Goal: Information Seeking & Learning: Learn about a topic

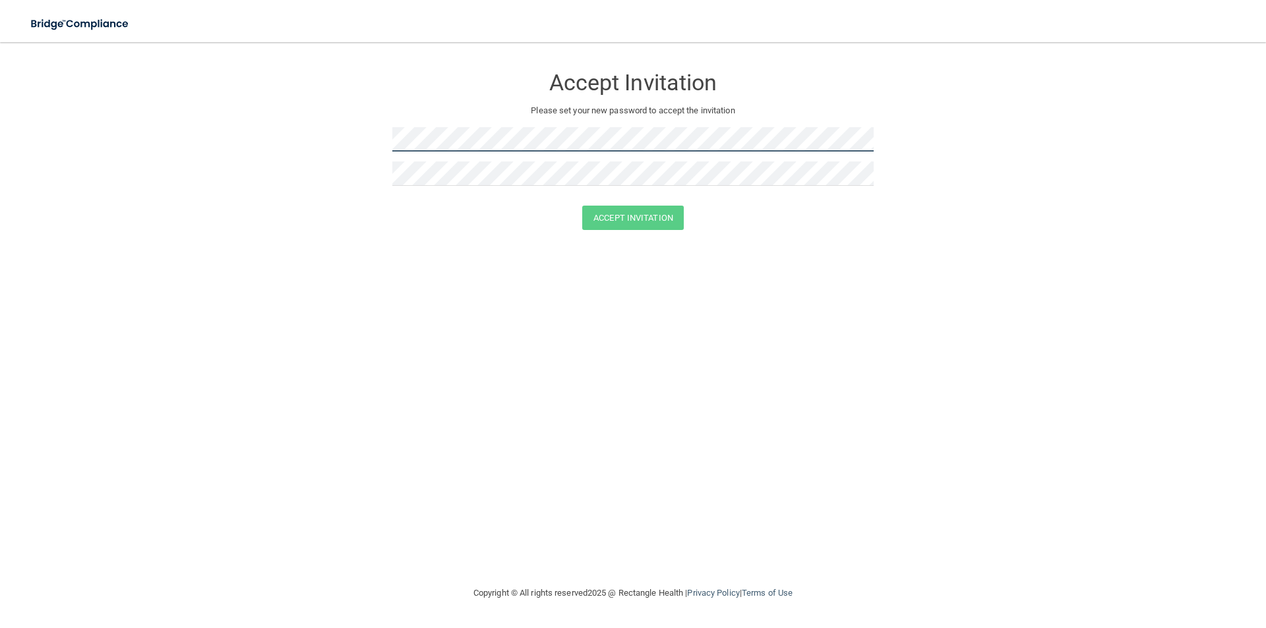
click at [309, 141] on form "Accept Invitation Please set your new password to accept the invitation Accept …" at bounding box center [632, 150] width 1213 height 191
click at [625, 214] on button "Accept Invitation" at bounding box center [633, 218] width 102 height 24
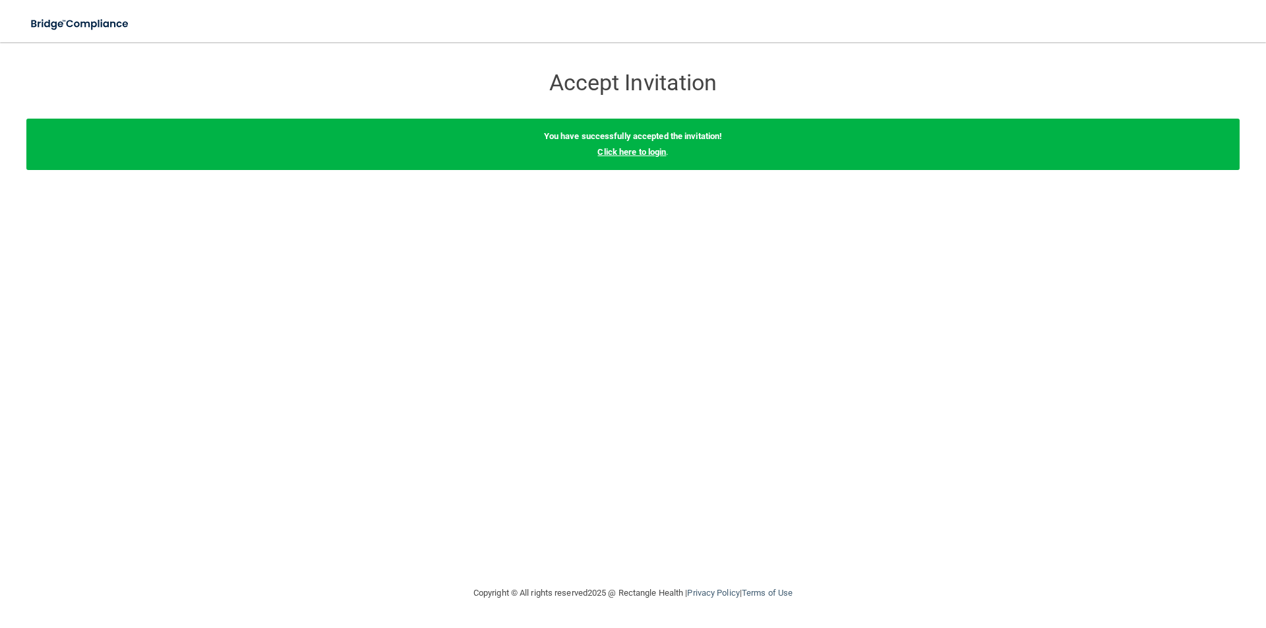
click at [621, 150] on link "Click here to login" at bounding box center [631, 152] width 69 height 10
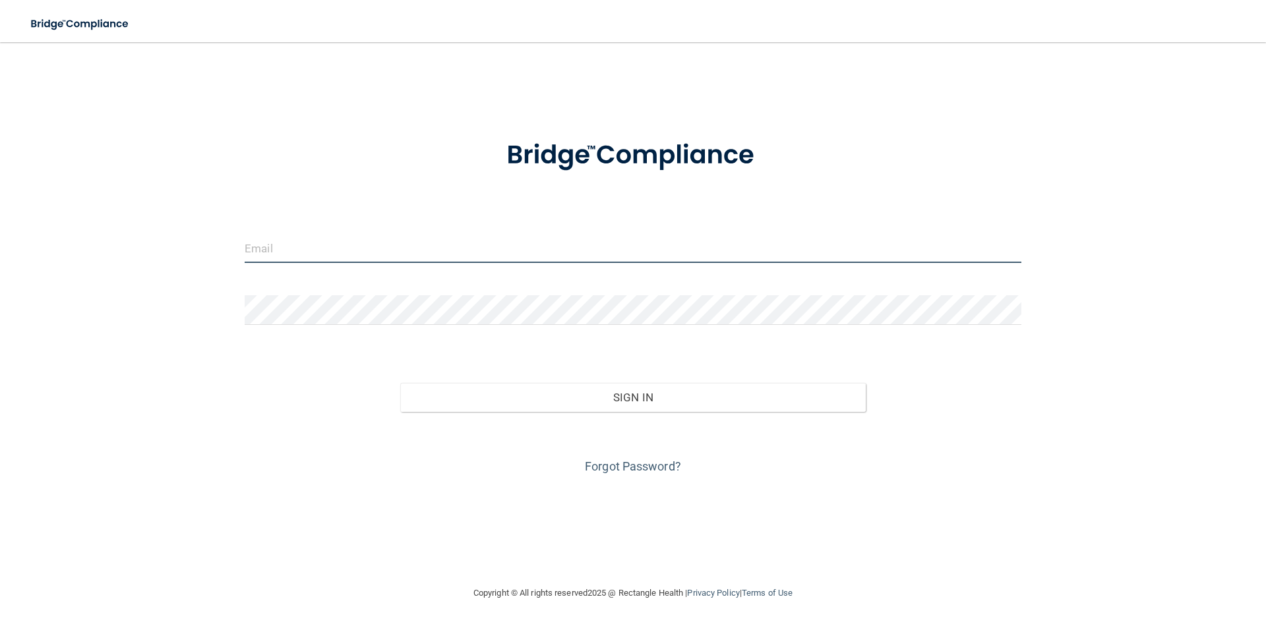
click at [283, 246] on input "email" at bounding box center [633, 248] width 777 height 30
click at [278, 247] on input "email" at bounding box center [633, 248] width 777 height 30
type input "[EMAIL_ADDRESS][DOMAIN_NAME]"
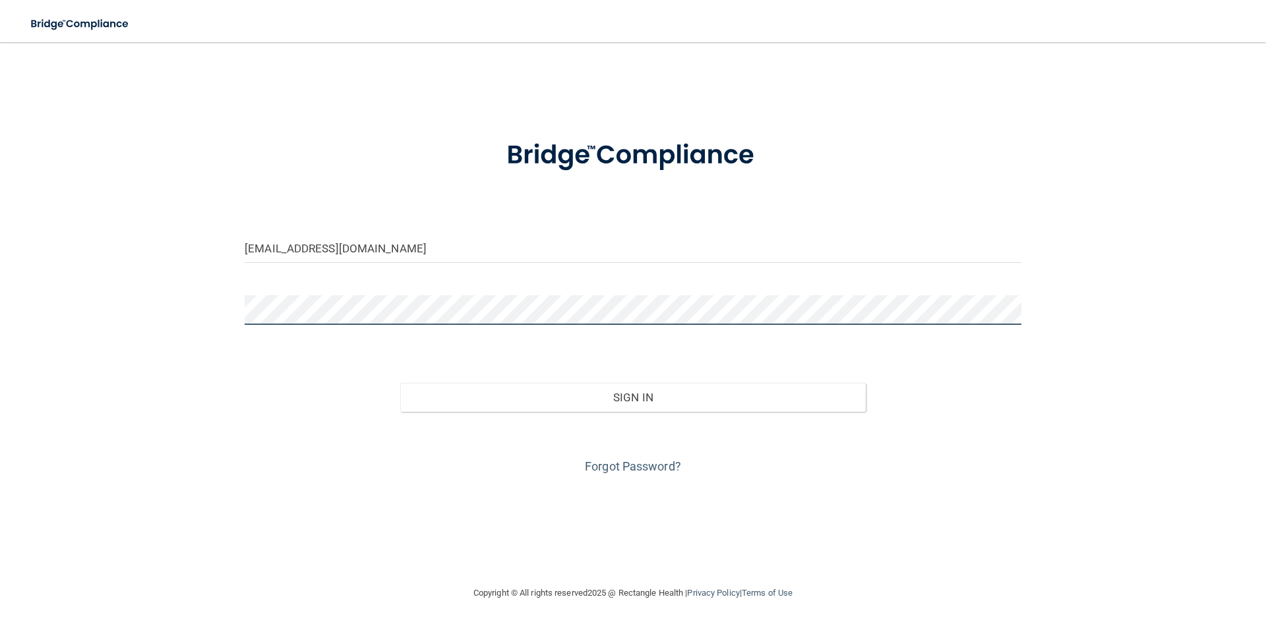
click at [400, 383] on button "Sign In" at bounding box center [633, 397] width 466 height 29
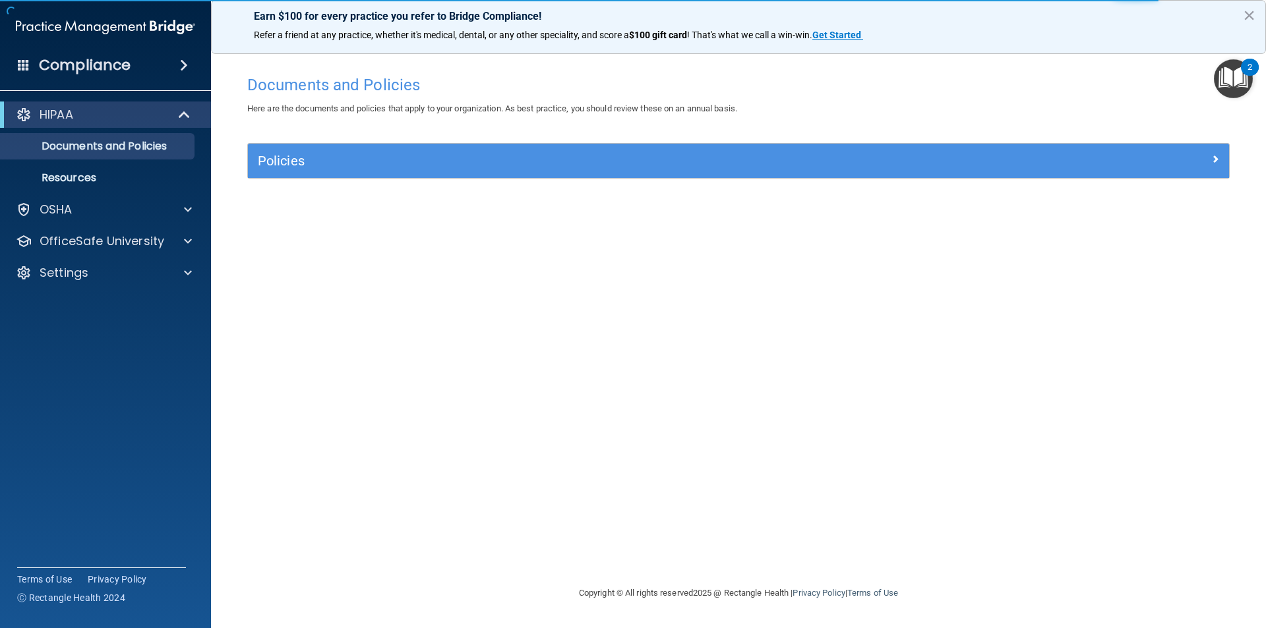
click at [1242, 74] on img "Open Resource Center, 2 new notifications" at bounding box center [1233, 78] width 39 height 39
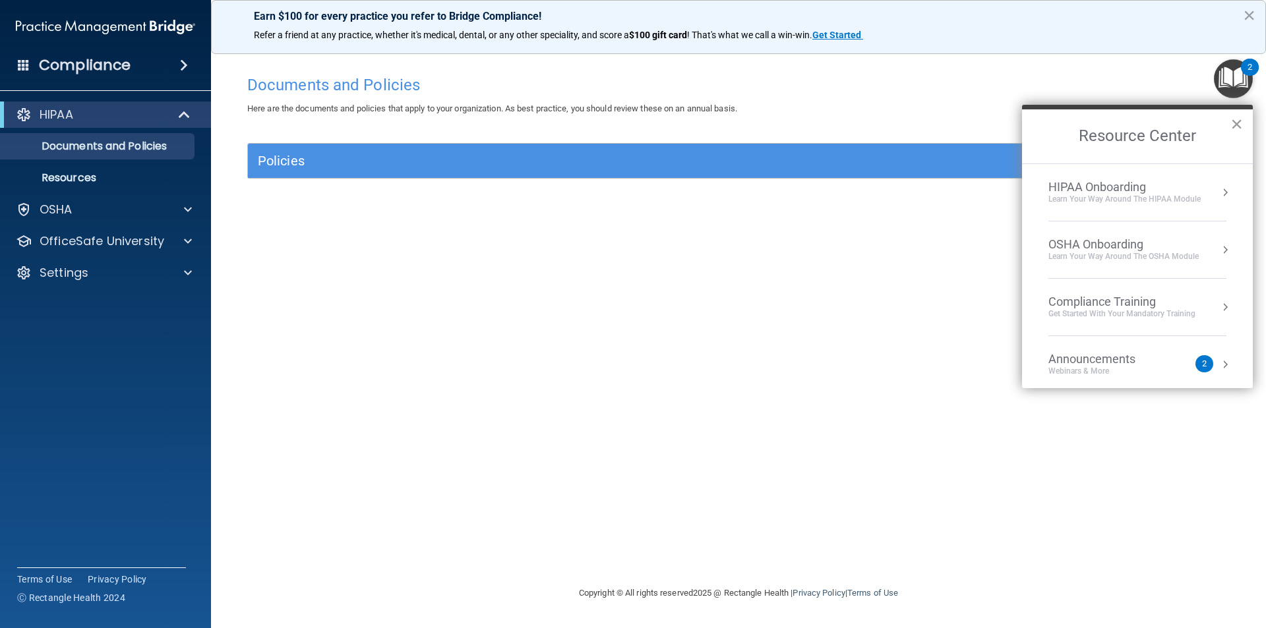
click at [1235, 121] on button "×" at bounding box center [1237, 123] width 13 height 21
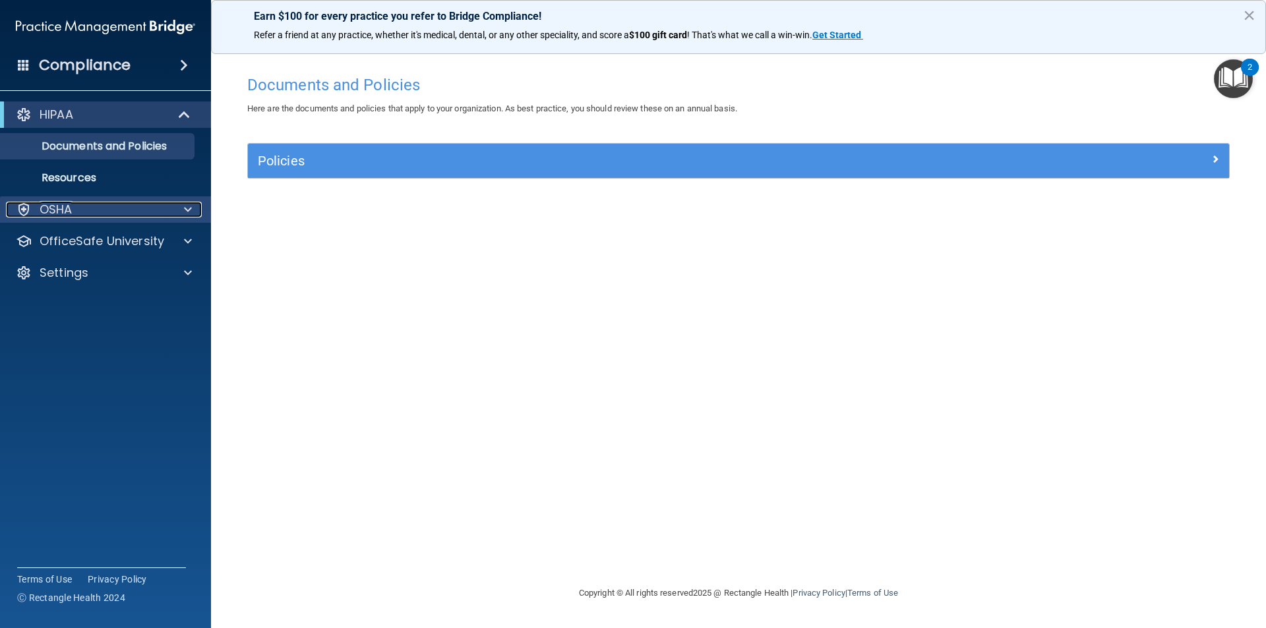
click at [73, 208] on div "OSHA" at bounding box center [88, 210] width 164 height 16
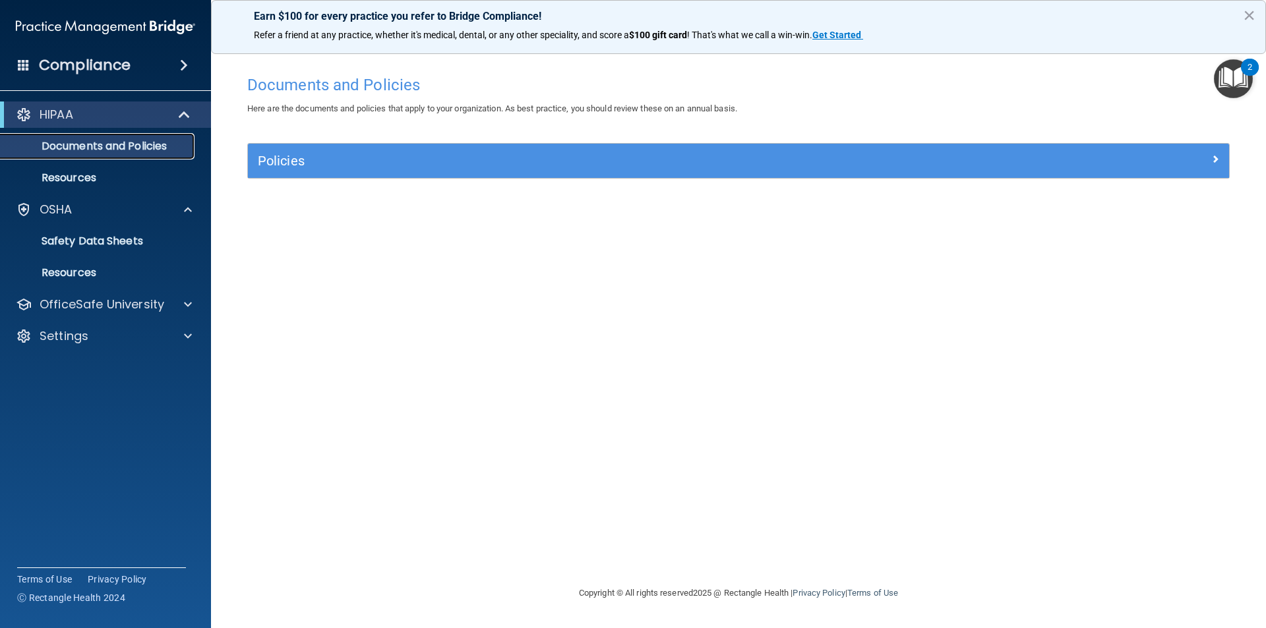
click at [87, 150] on p "Documents and Policies" at bounding box center [99, 146] width 180 height 13
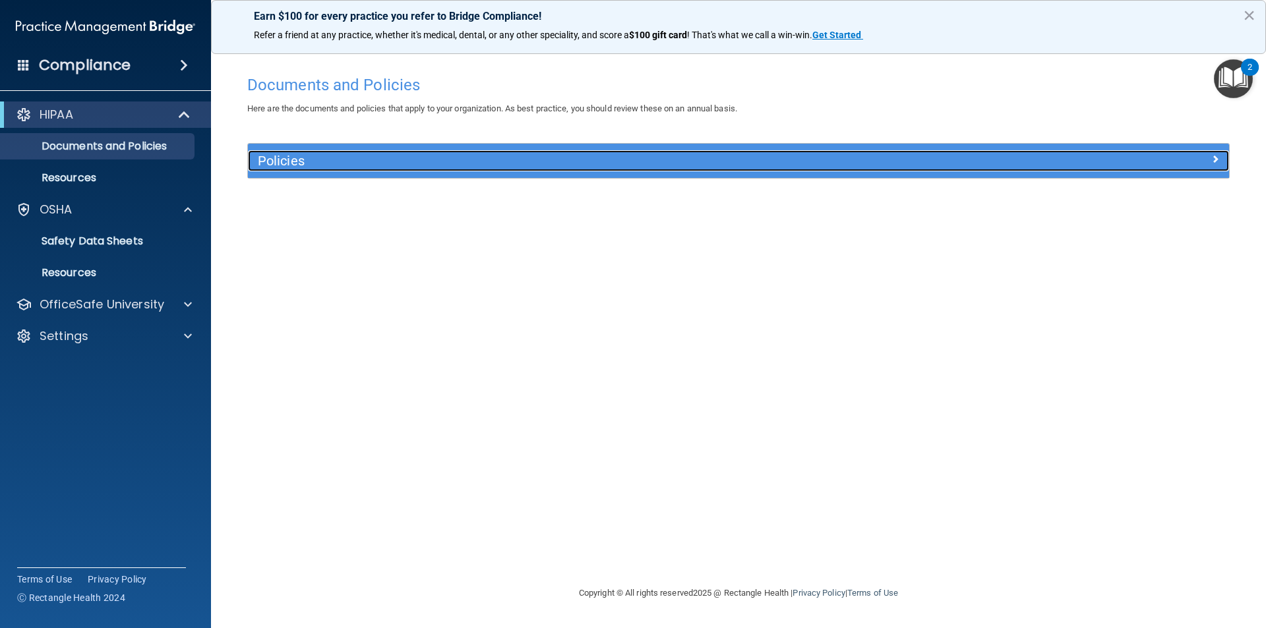
click at [340, 153] on div "Policies" at bounding box center [616, 160] width 736 height 21
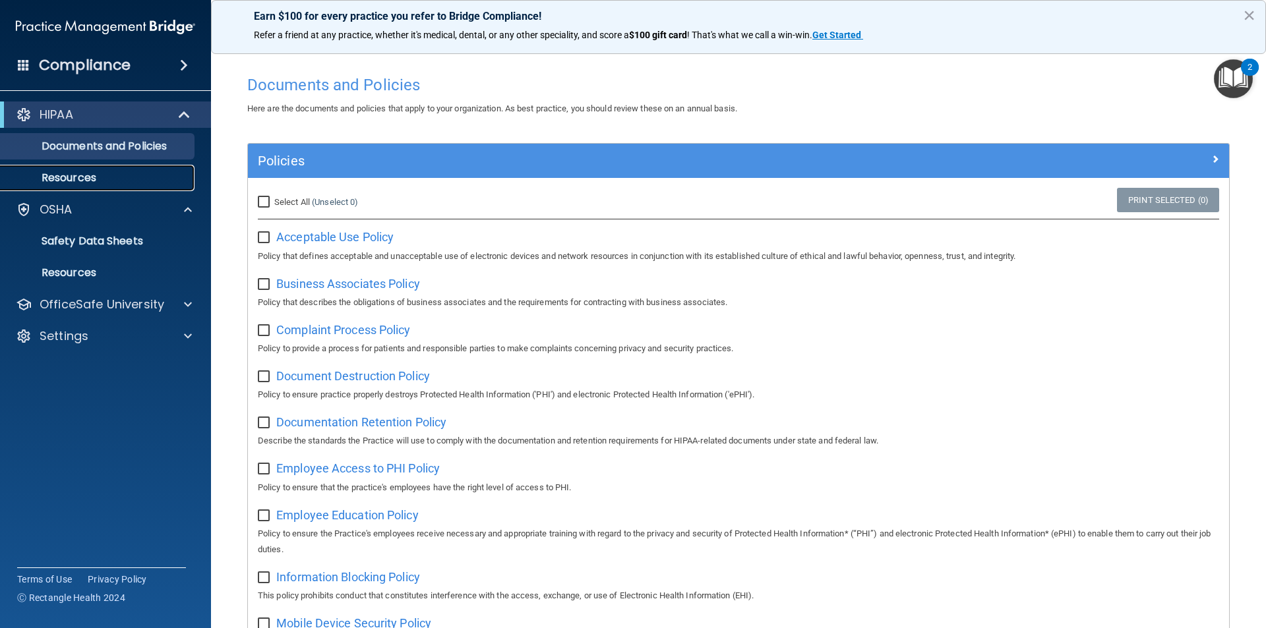
click at [77, 176] on p "Resources" at bounding box center [99, 177] width 180 height 13
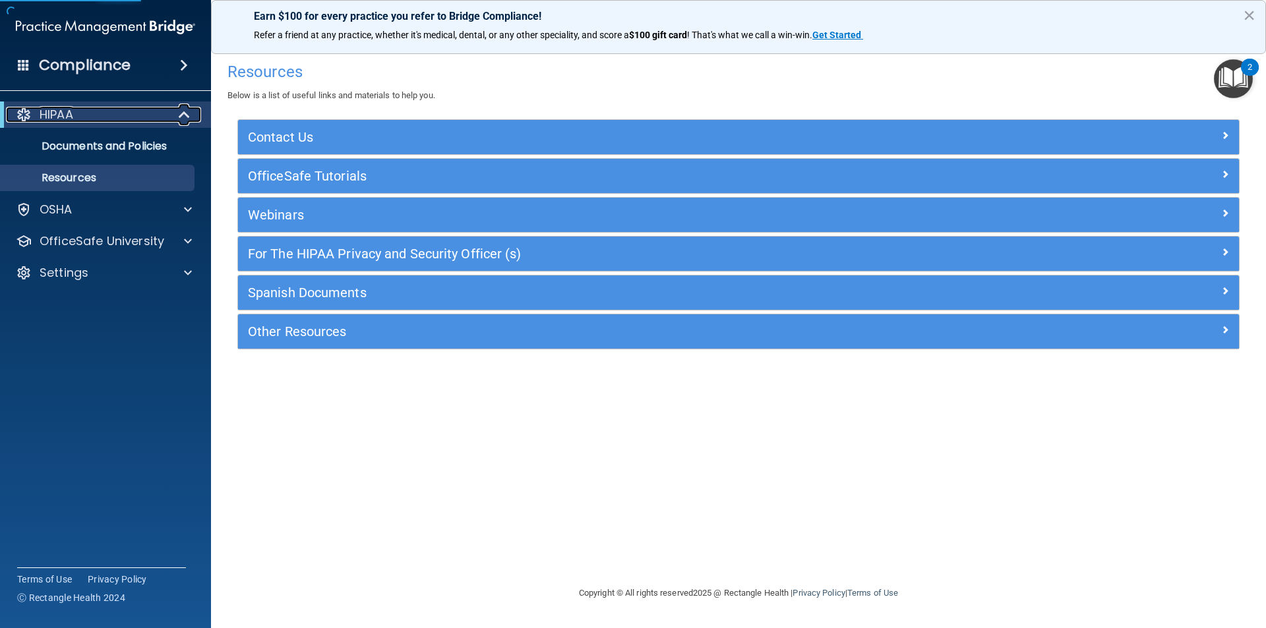
click at [165, 107] on div "HIPAA" at bounding box center [87, 115] width 163 height 16
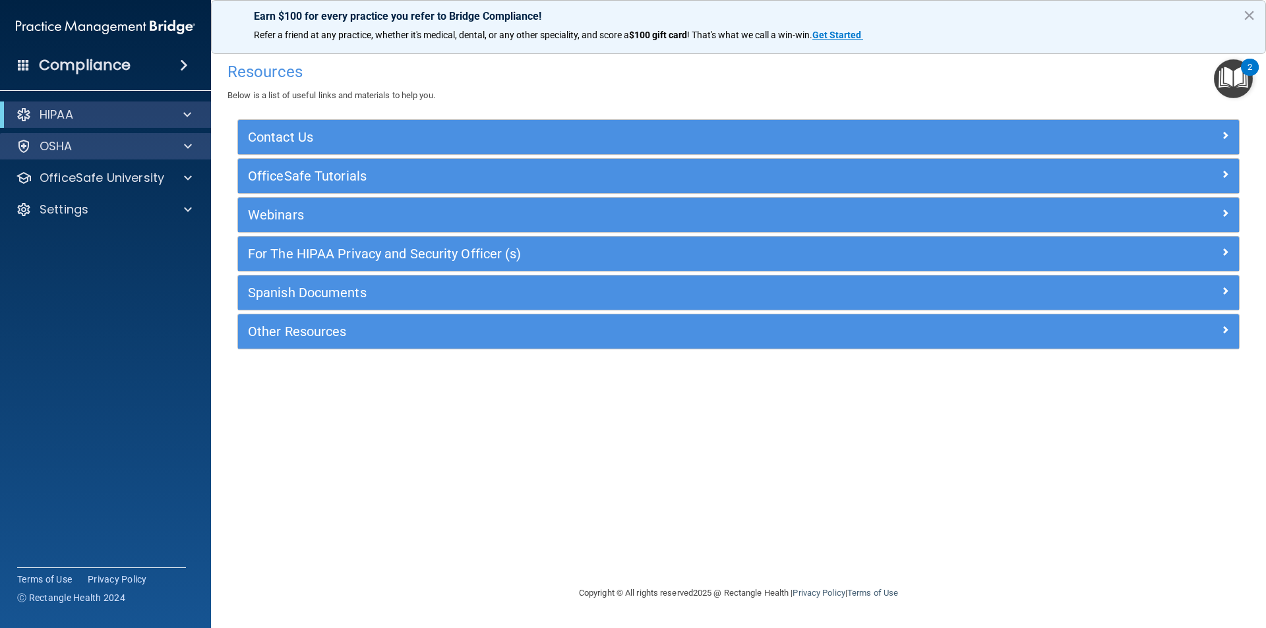
click at [61, 156] on div "OSHA" at bounding box center [106, 146] width 212 height 26
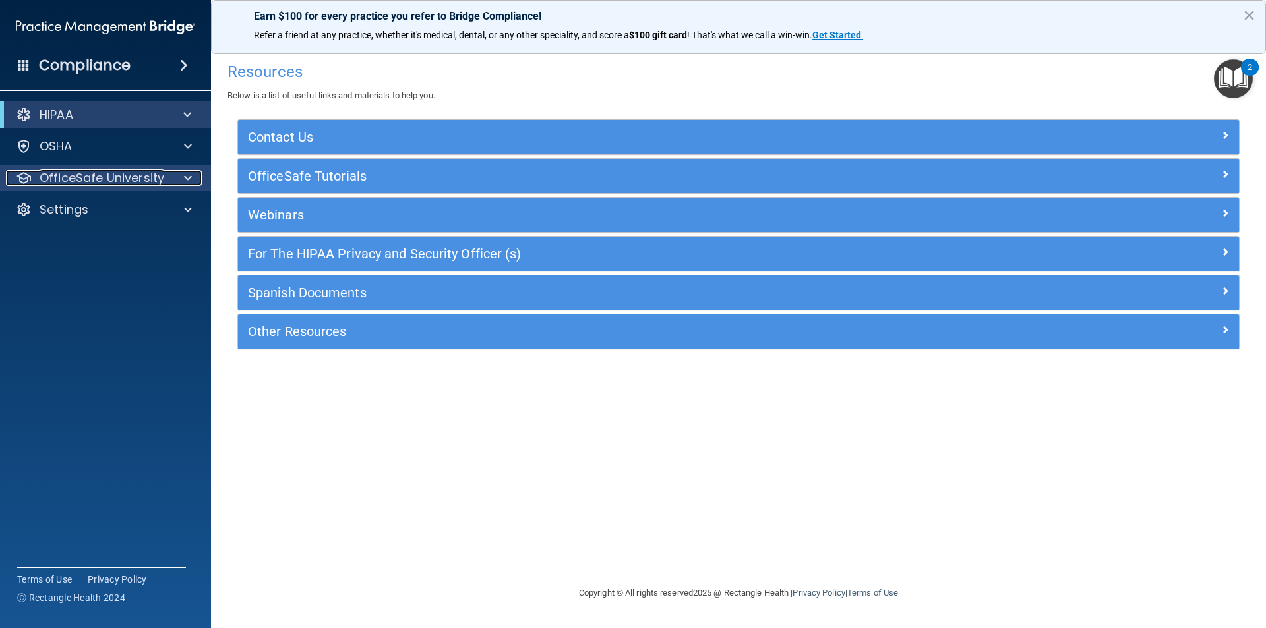
click at [117, 179] on p "OfficeSafe University" at bounding box center [102, 178] width 125 height 16
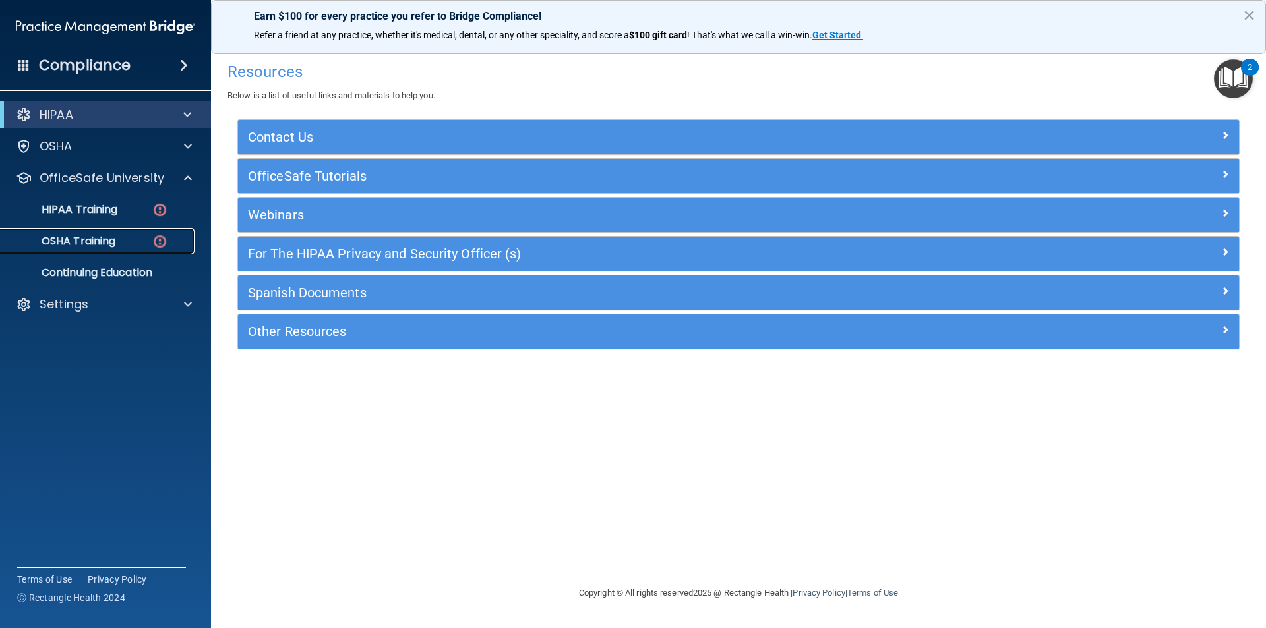
click at [96, 233] on link "OSHA Training" at bounding box center [91, 241] width 208 height 26
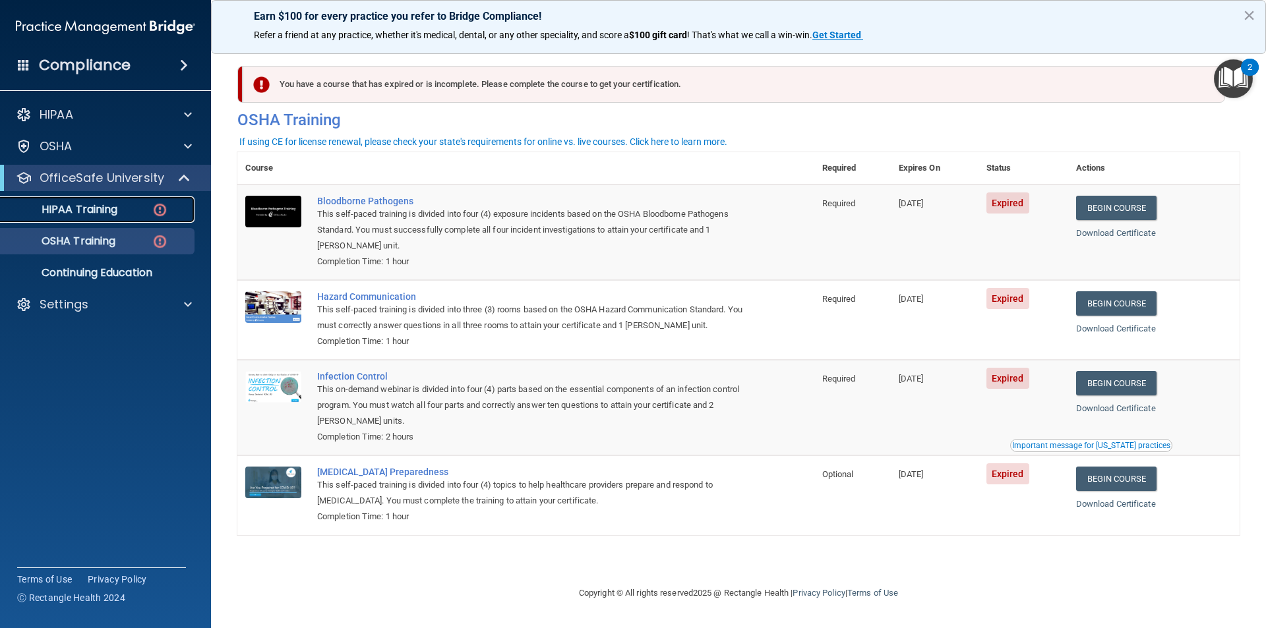
click at [100, 214] on p "HIPAA Training" at bounding box center [63, 209] width 109 height 13
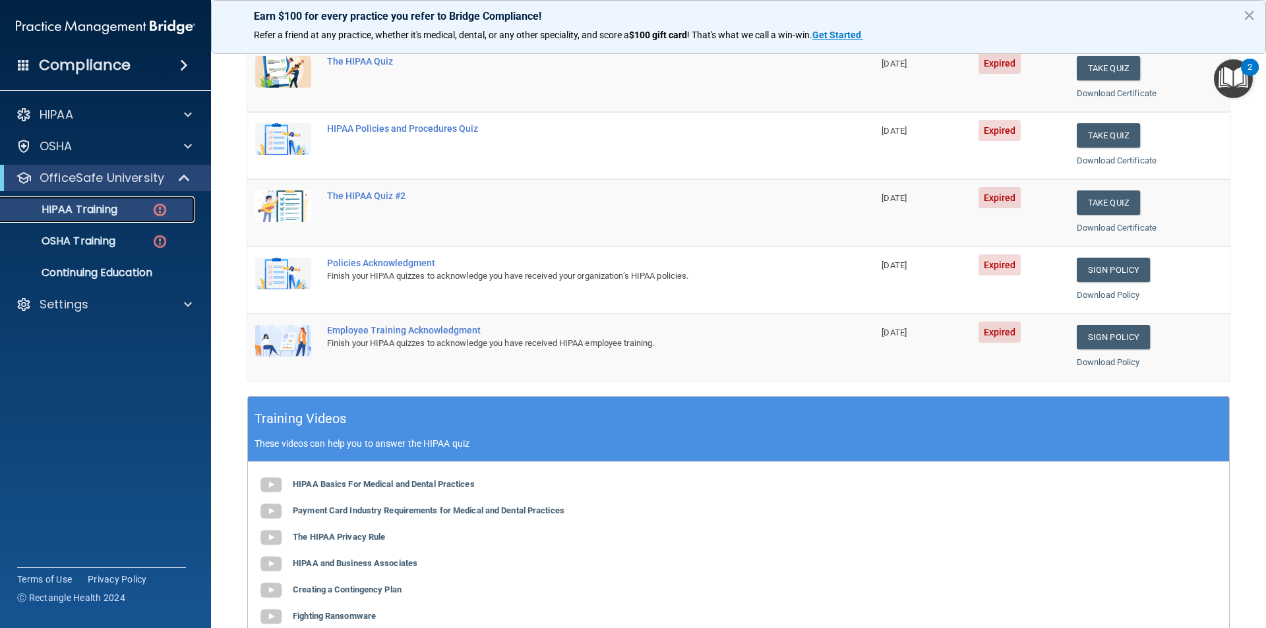
scroll to position [365, 0]
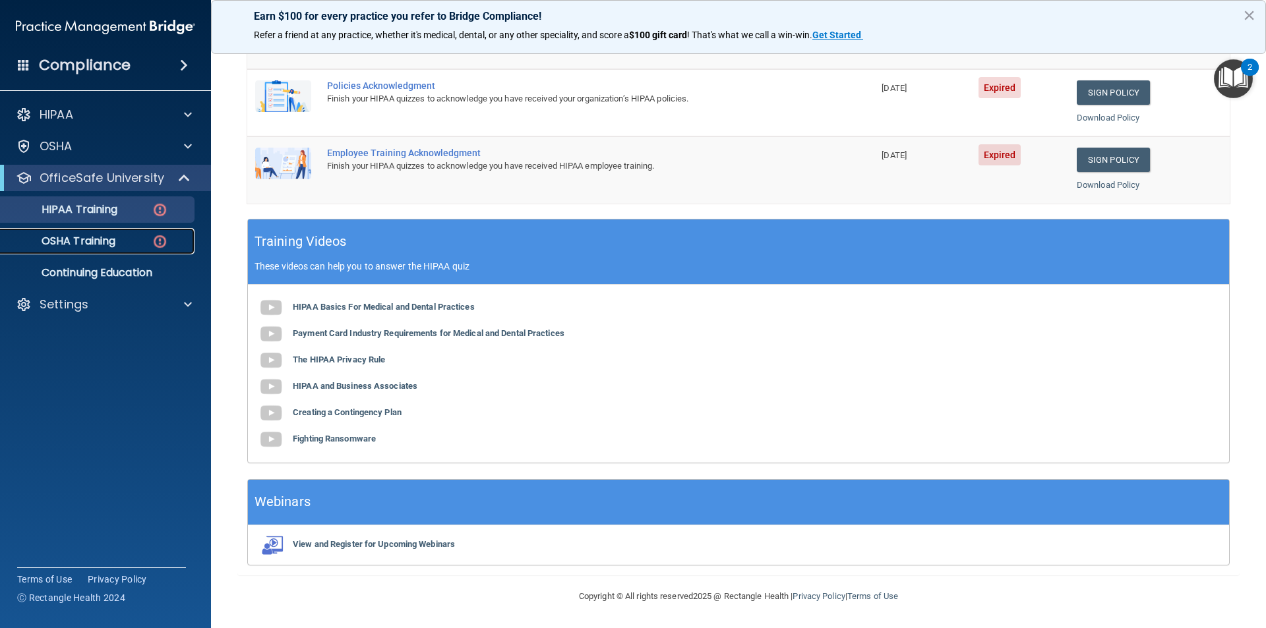
click at [93, 241] on p "OSHA Training" at bounding box center [62, 241] width 107 height 13
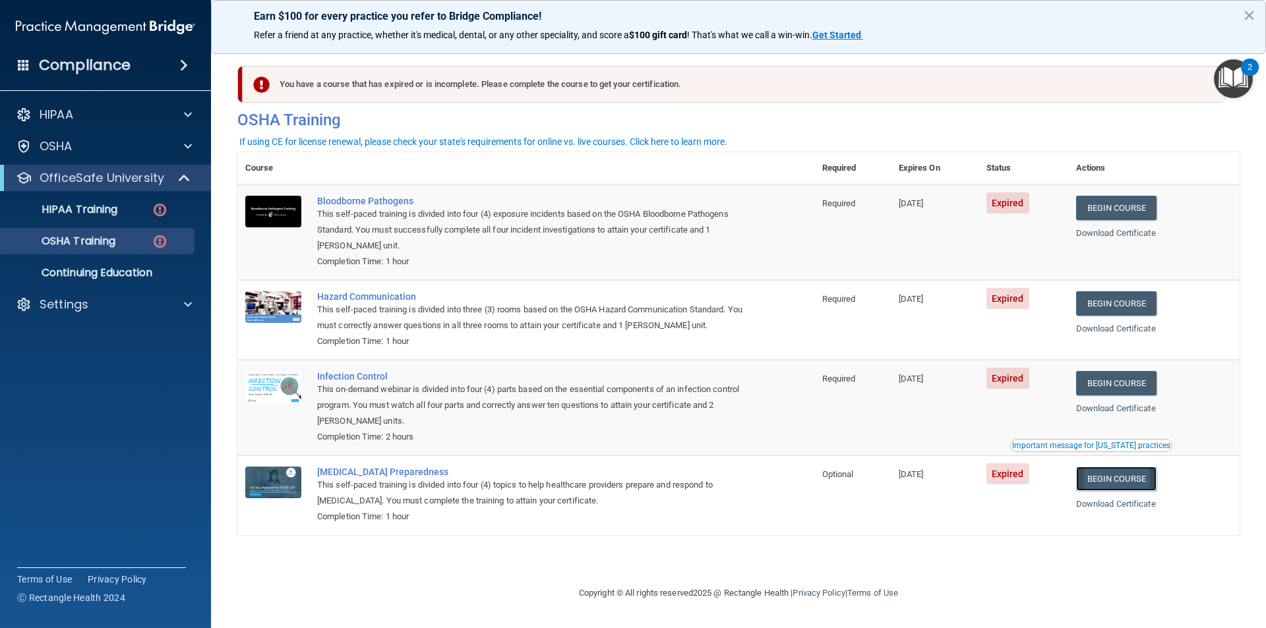
click at [1133, 479] on link "Begin Course" at bounding box center [1116, 479] width 80 height 24
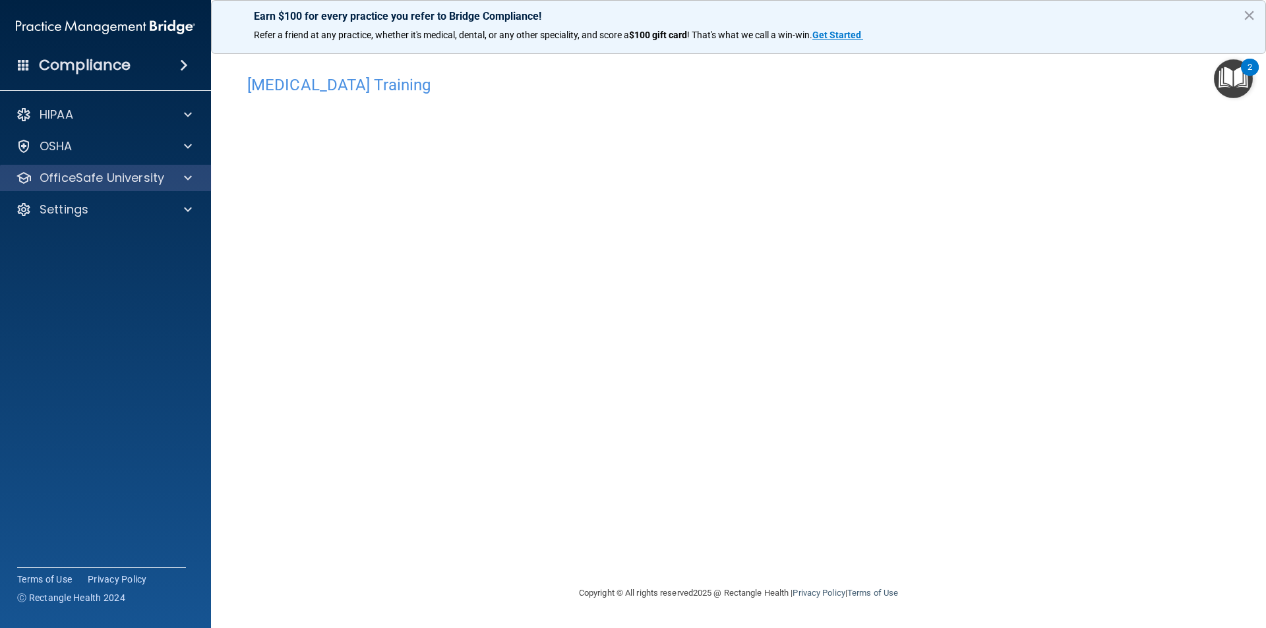
click at [98, 187] on div "OfficeSafe University" at bounding box center [106, 178] width 212 height 26
click at [181, 182] on div at bounding box center [185, 178] width 33 height 16
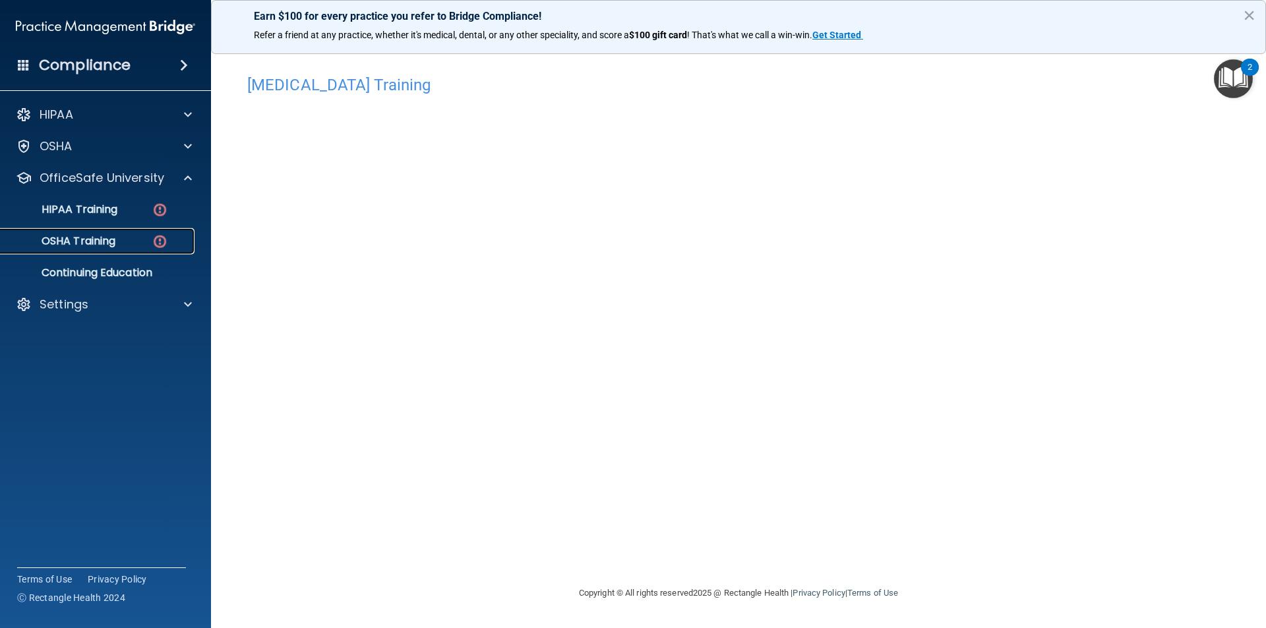
click at [127, 235] on div "OSHA Training" at bounding box center [99, 241] width 180 height 13
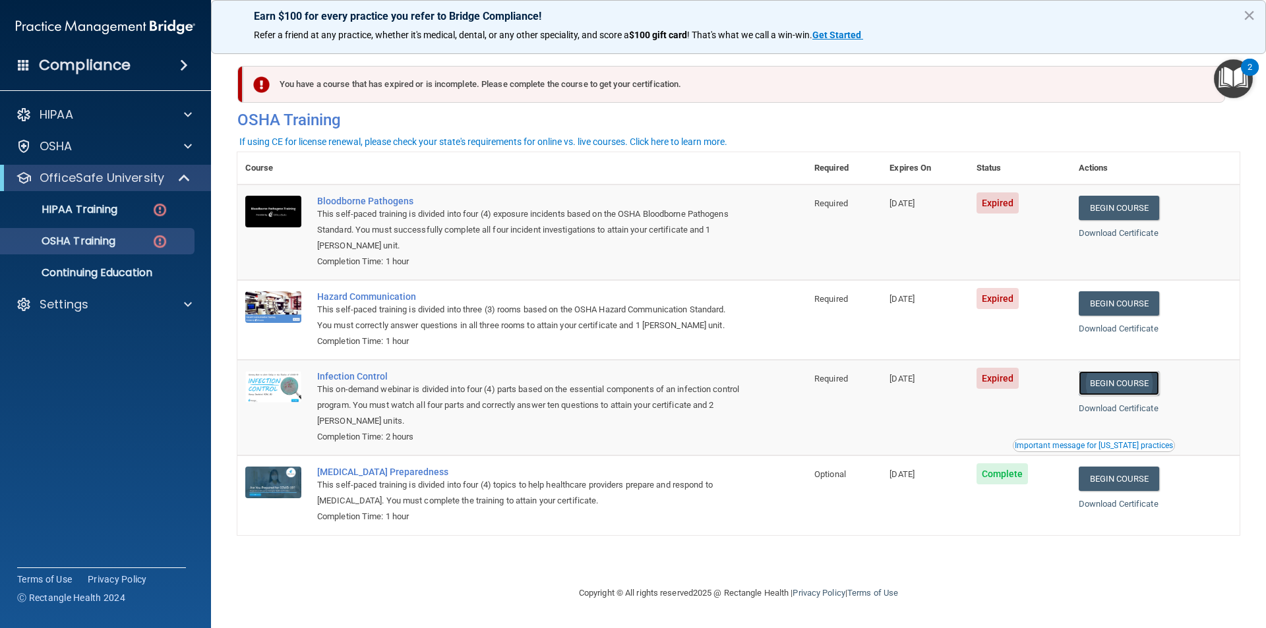
click at [1122, 378] on link "Begin Course" at bounding box center [1119, 383] width 80 height 24
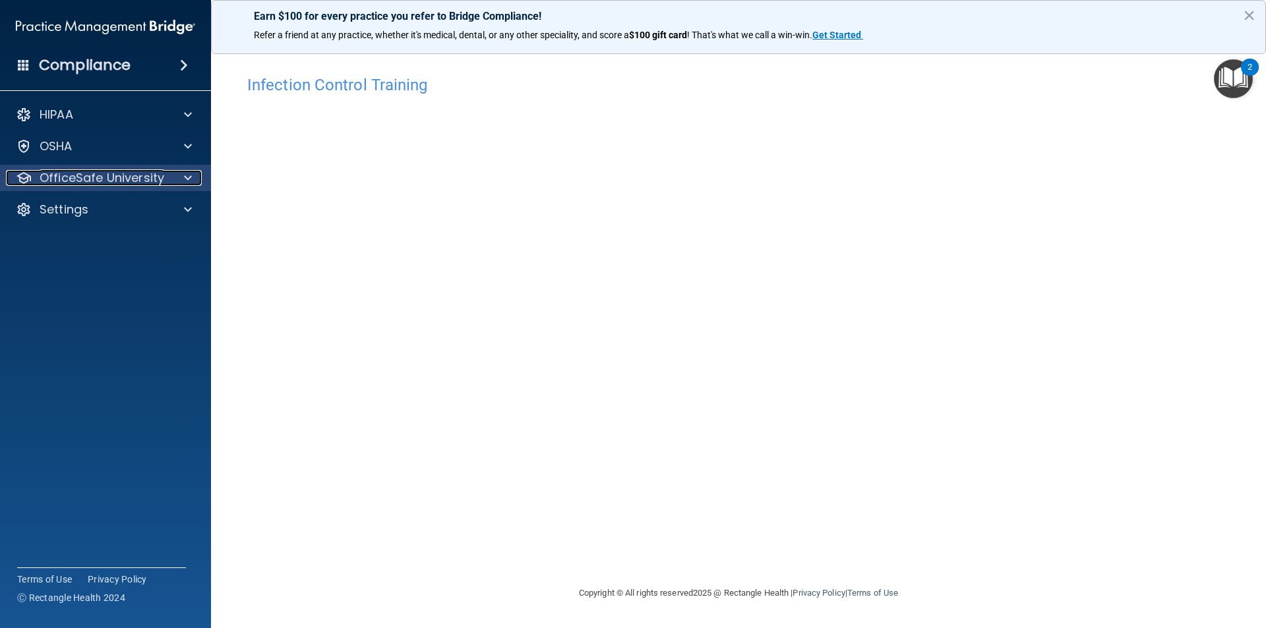
click at [101, 178] on p "OfficeSafe University" at bounding box center [102, 178] width 125 height 16
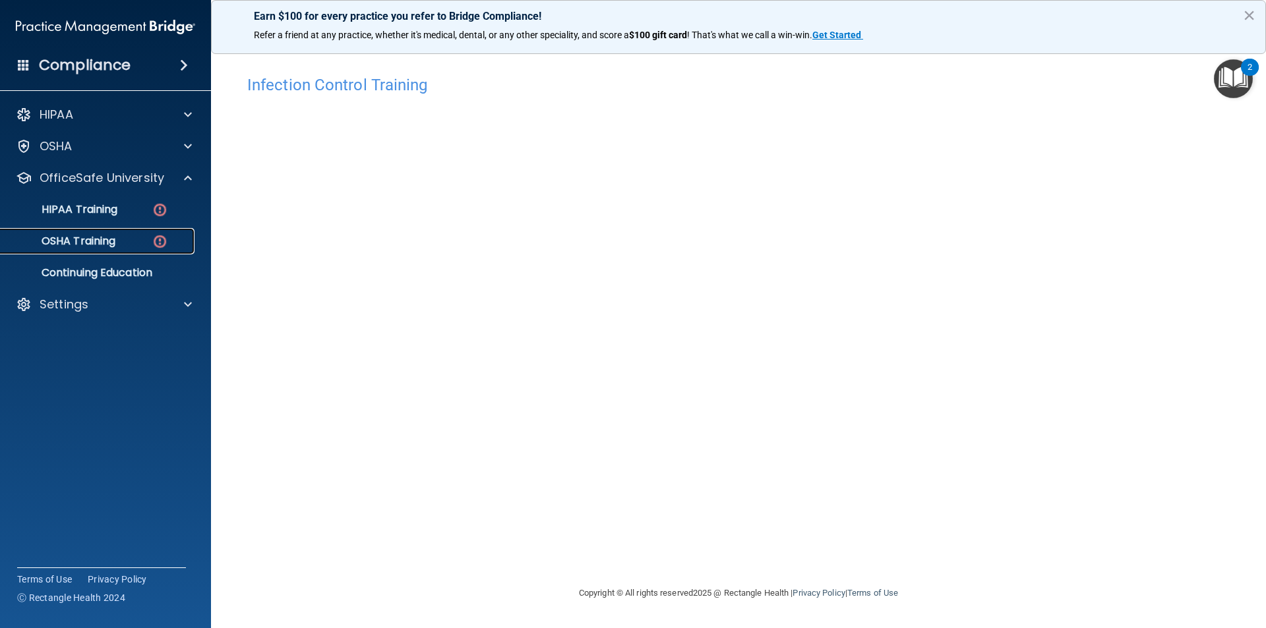
click at [111, 241] on p "OSHA Training" at bounding box center [62, 241] width 107 height 13
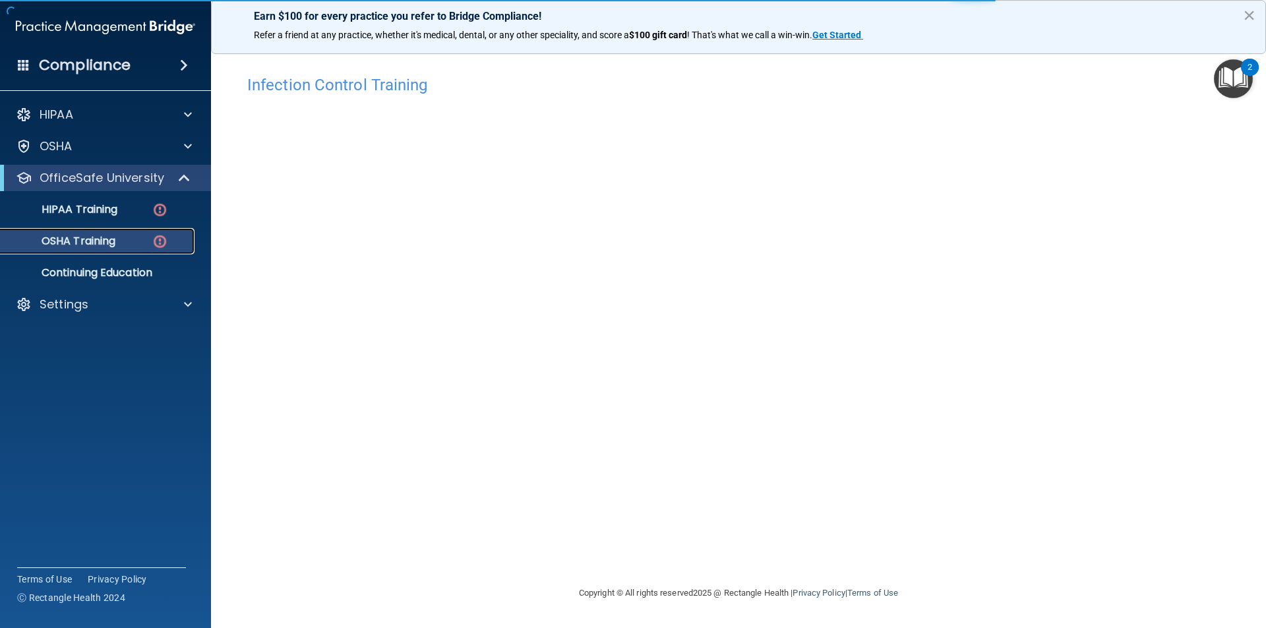
click at [110, 240] on p "OSHA Training" at bounding box center [62, 241] width 107 height 13
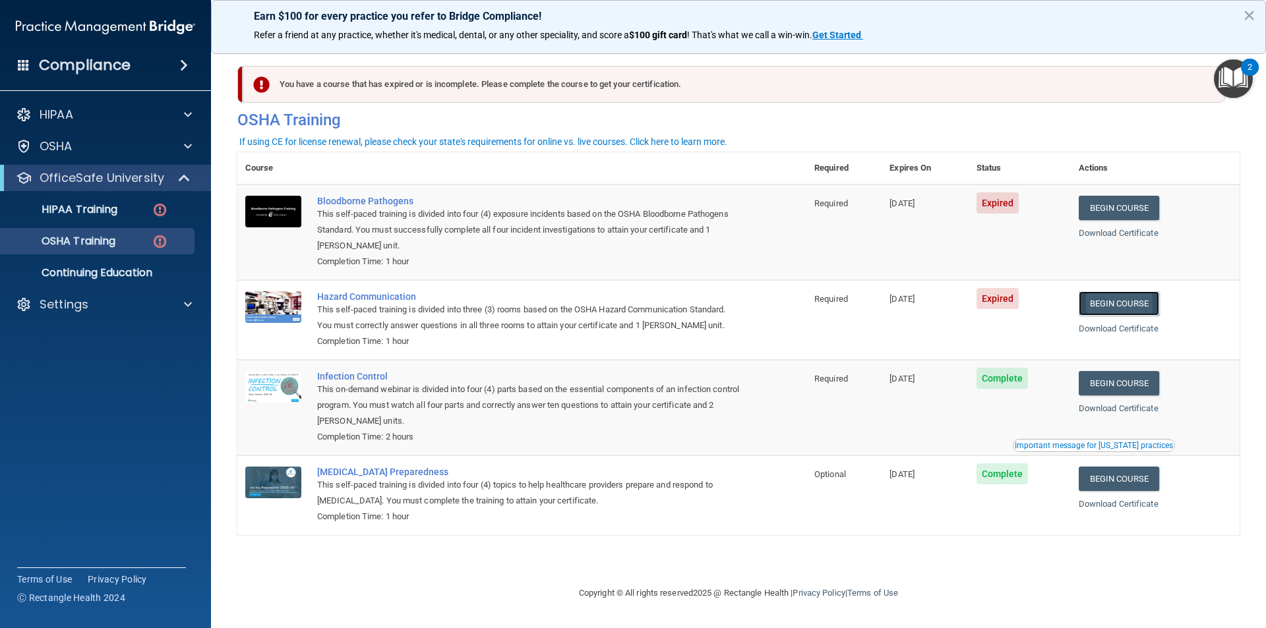
click at [1117, 298] on link "Begin Course" at bounding box center [1119, 303] width 80 height 24
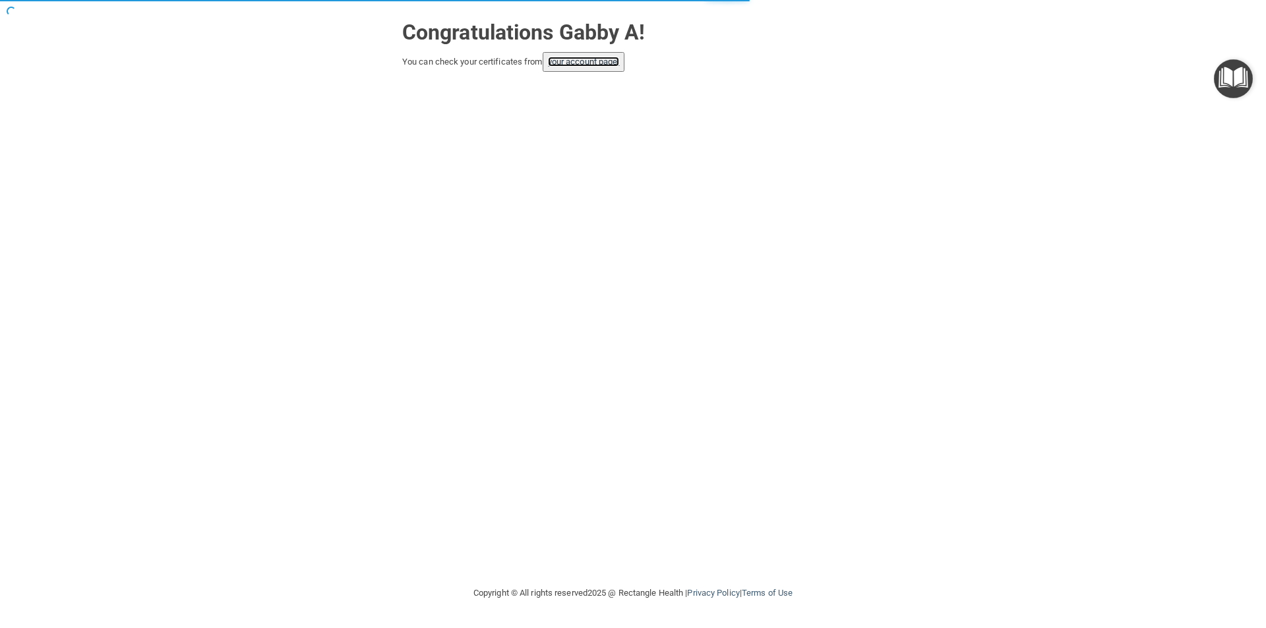
click at [584, 63] on link "your account page!" at bounding box center [584, 62] width 72 height 10
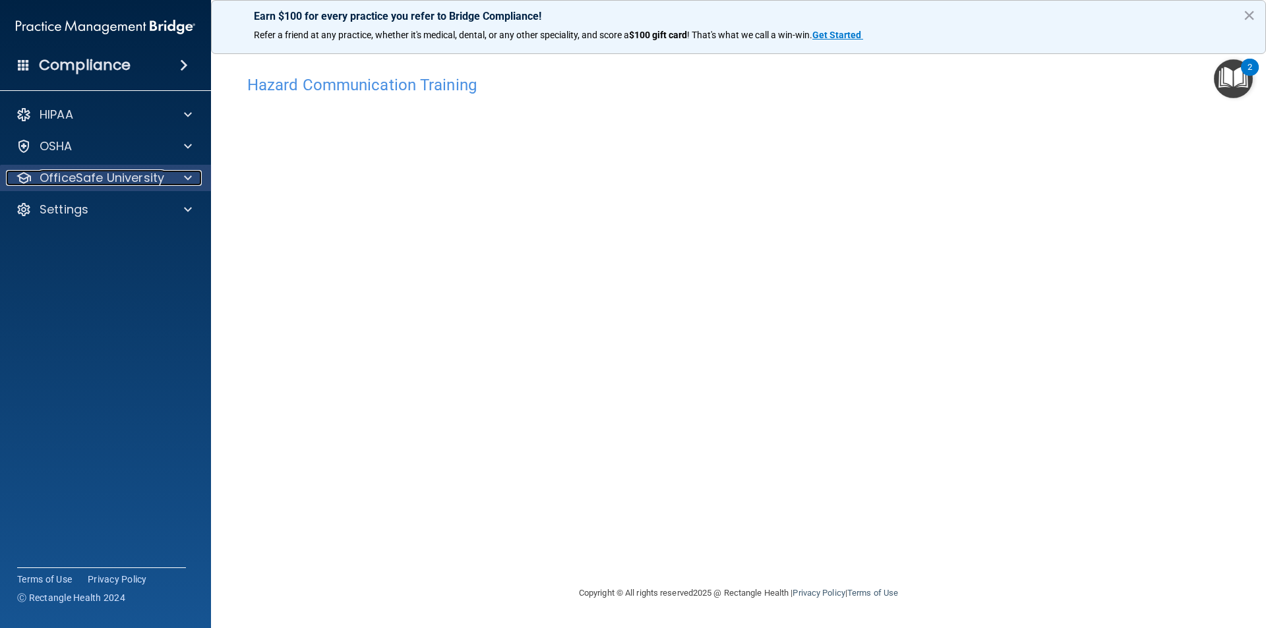
click at [130, 178] on p "OfficeSafe University" at bounding box center [102, 178] width 125 height 16
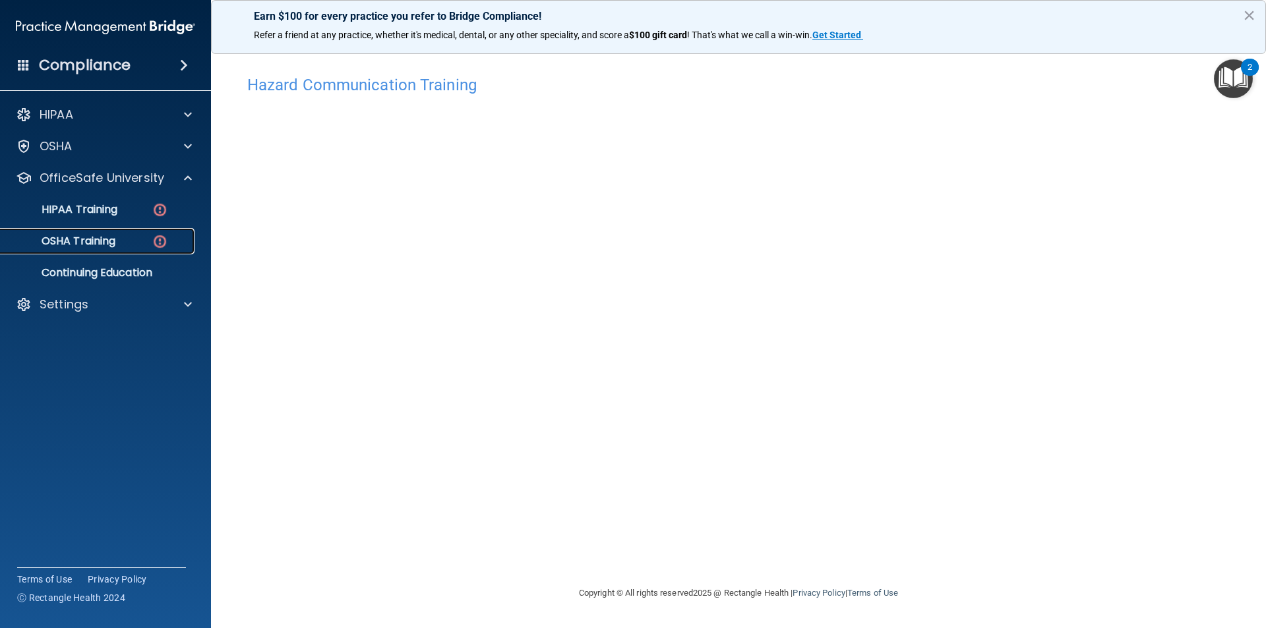
click at [109, 241] on p "OSHA Training" at bounding box center [62, 241] width 107 height 13
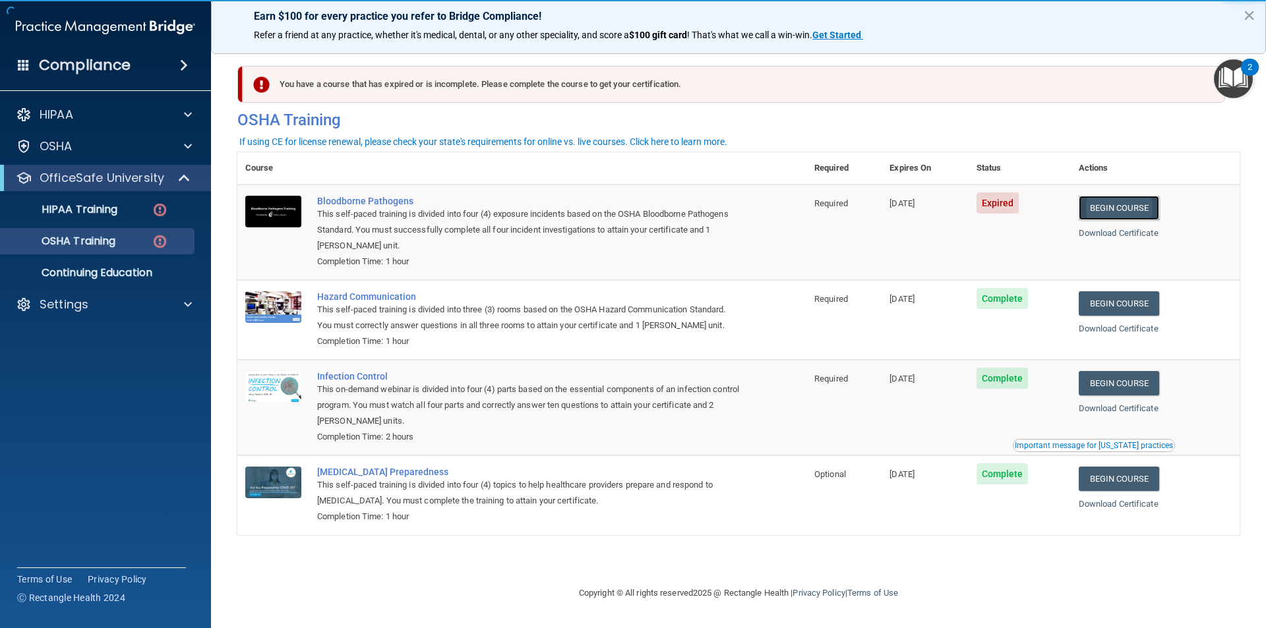
click at [1153, 210] on link "Begin Course" at bounding box center [1119, 208] width 80 height 24
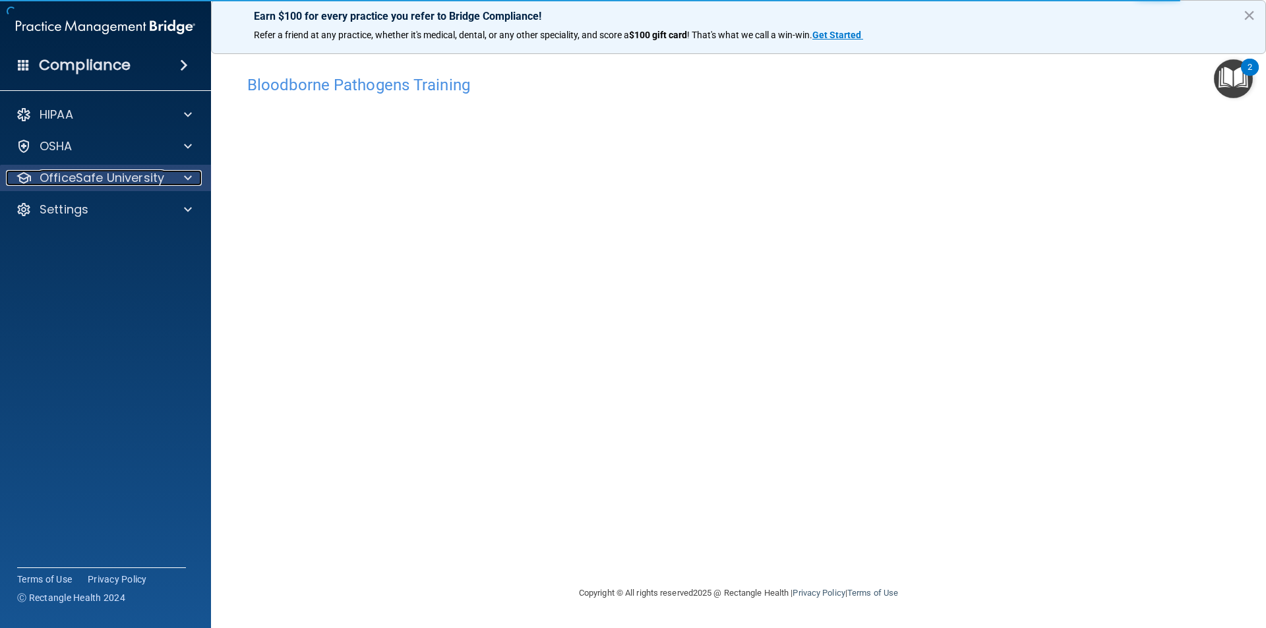
click at [120, 179] on p "OfficeSafe University" at bounding box center [102, 178] width 125 height 16
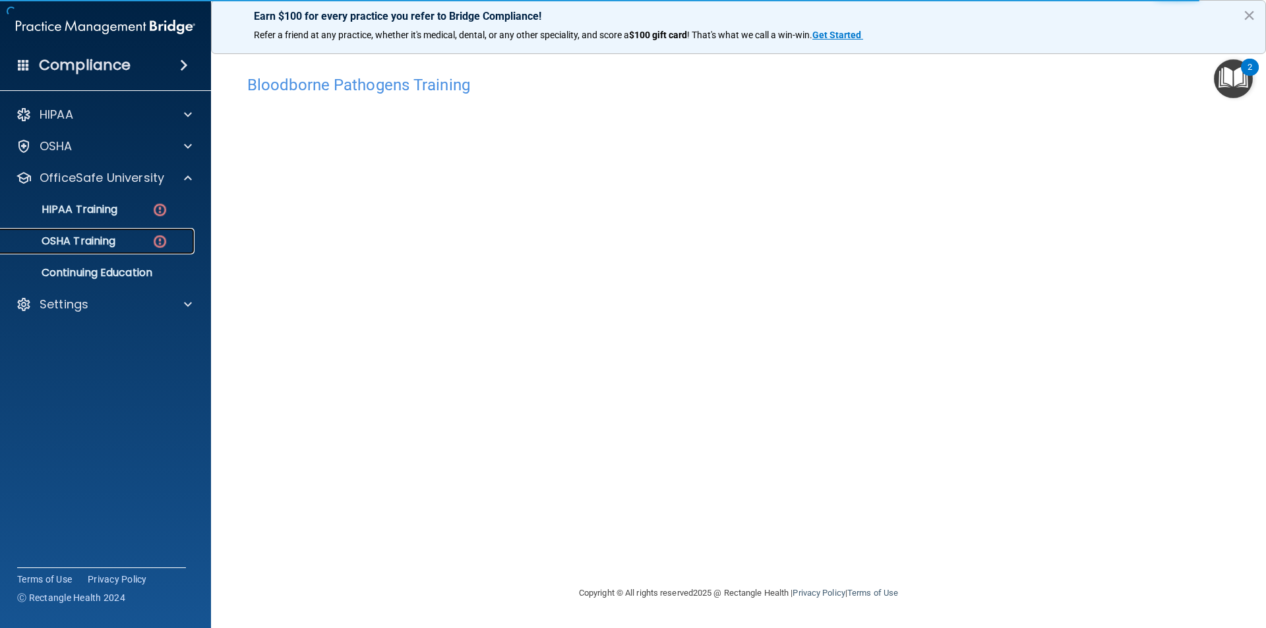
click at [115, 239] on p "OSHA Training" at bounding box center [62, 241] width 107 height 13
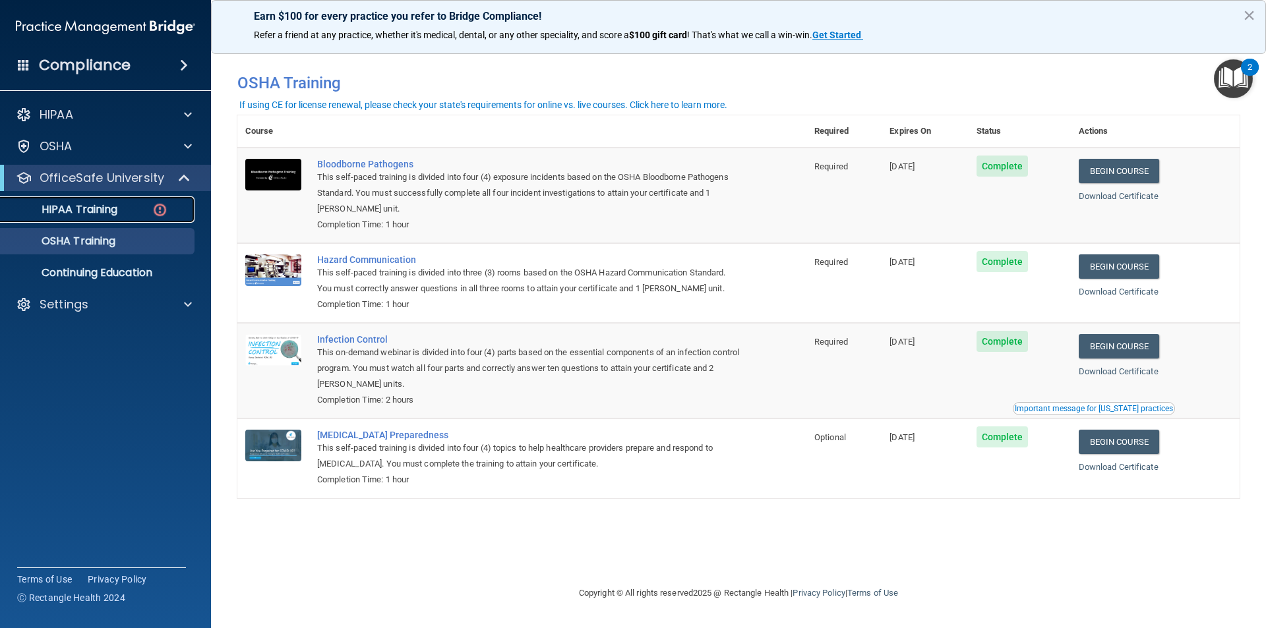
click at [121, 202] on link "HIPAA Training" at bounding box center [91, 210] width 208 height 26
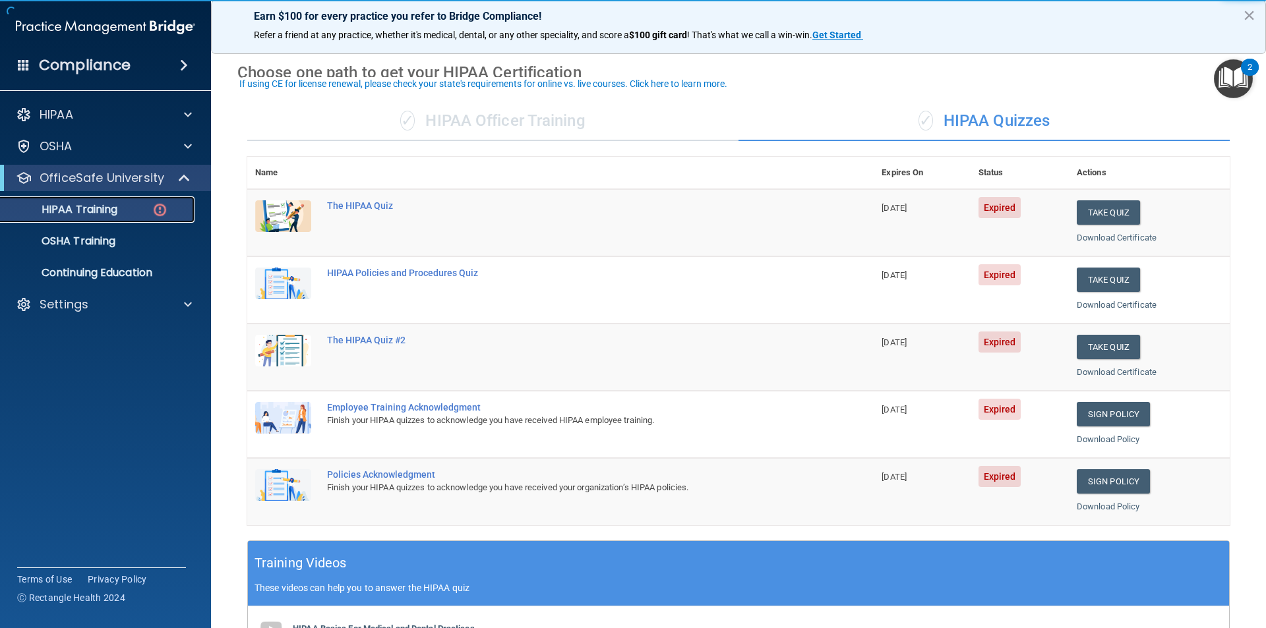
scroll to position [66, 0]
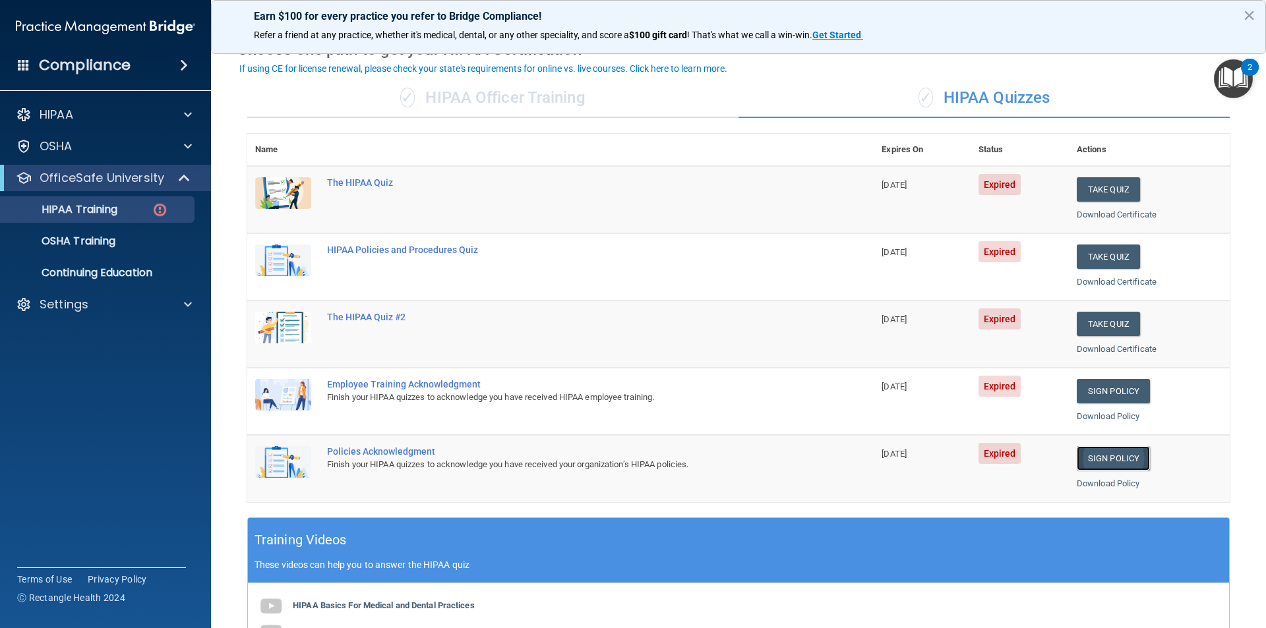
click at [1119, 453] on link "Sign Policy" at bounding box center [1113, 458] width 73 height 24
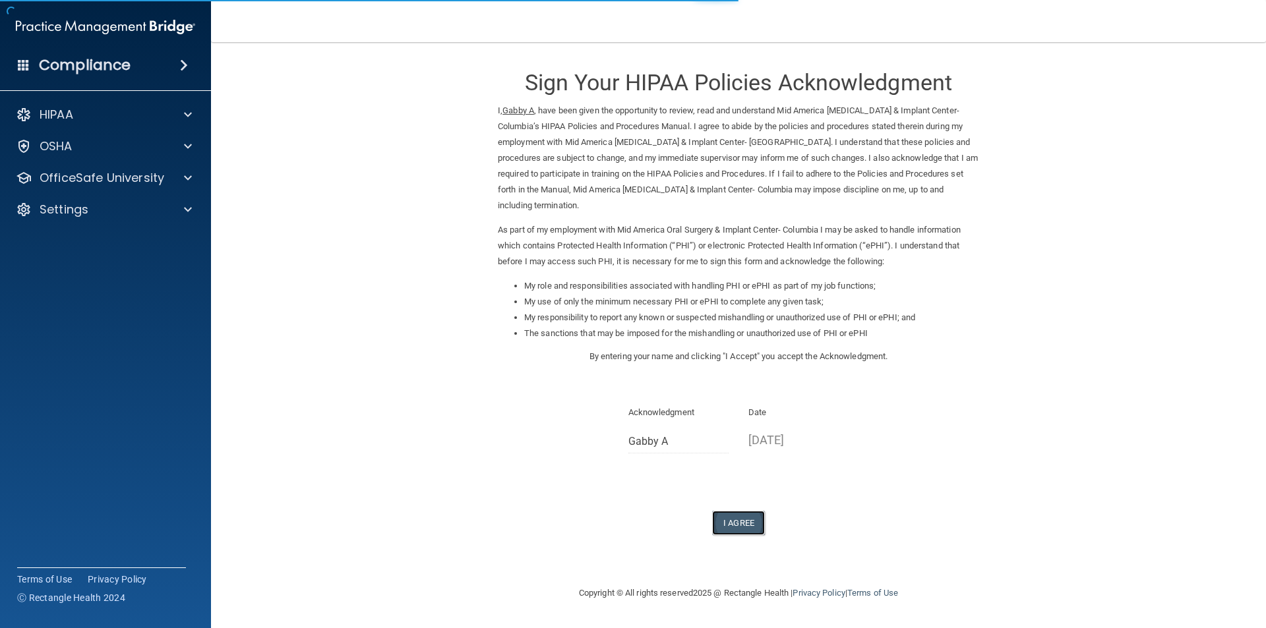
click at [752, 511] on button "I Agree" at bounding box center [738, 523] width 53 height 24
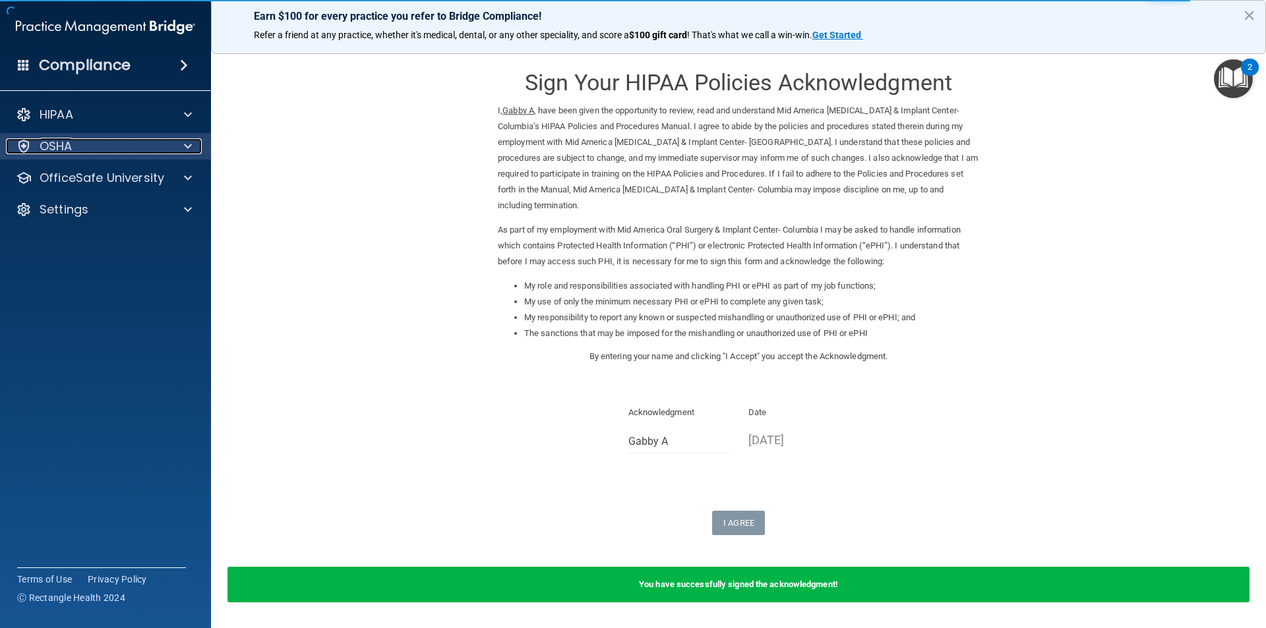
click at [156, 144] on div "OSHA" at bounding box center [88, 146] width 164 height 16
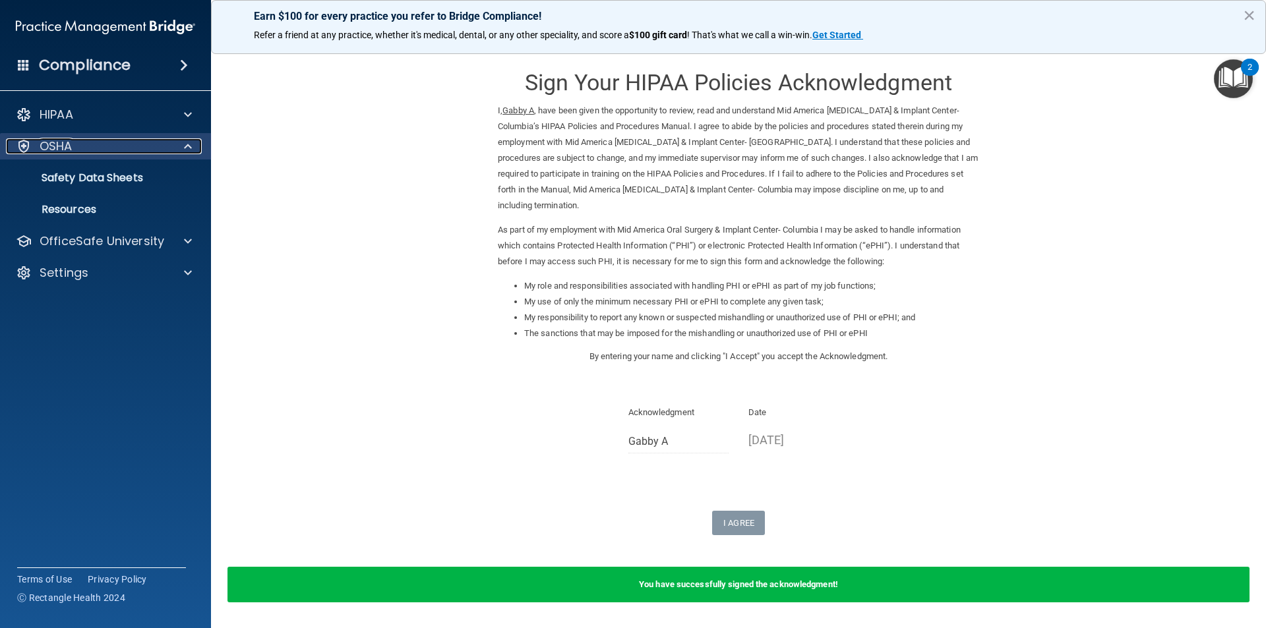
drag, startPoint x: 118, startPoint y: 147, endPoint x: 123, endPoint y: 208, distance: 61.6
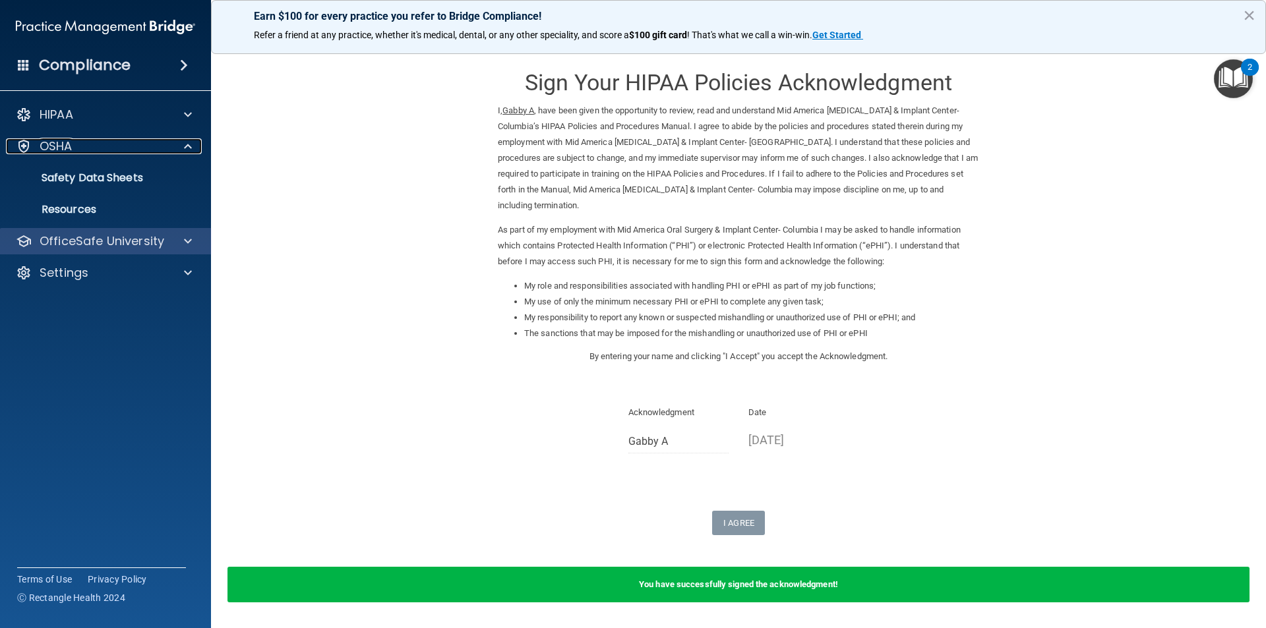
click at [118, 149] on div "OSHA" at bounding box center [88, 146] width 164 height 16
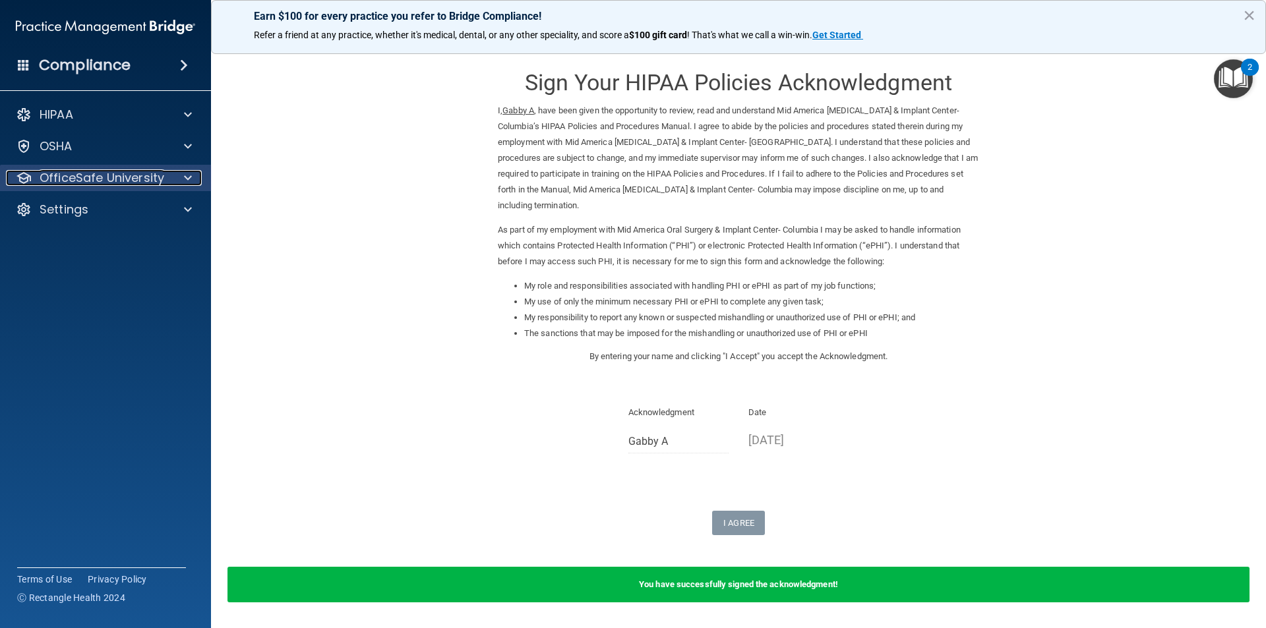
click at [125, 172] on p "OfficeSafe University" at bounding box center [102, 178] width 125 height 16
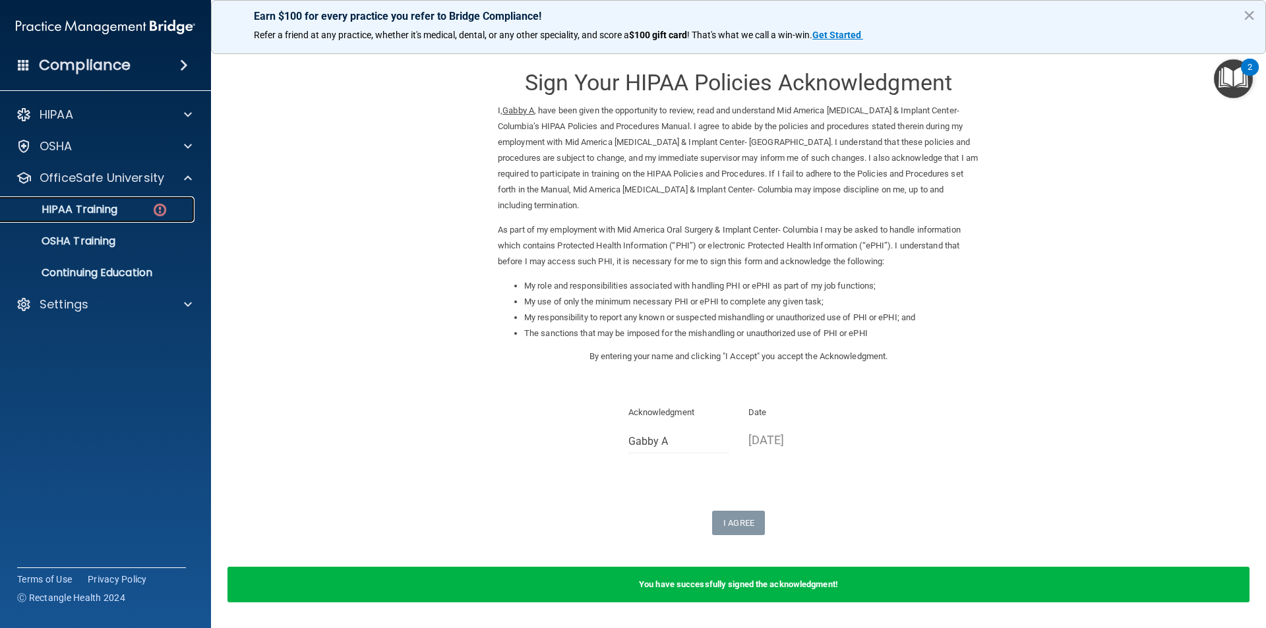
click at [125, 210] on div "HIPAA Training" at bounding box center [99, 209] width 180 height 13
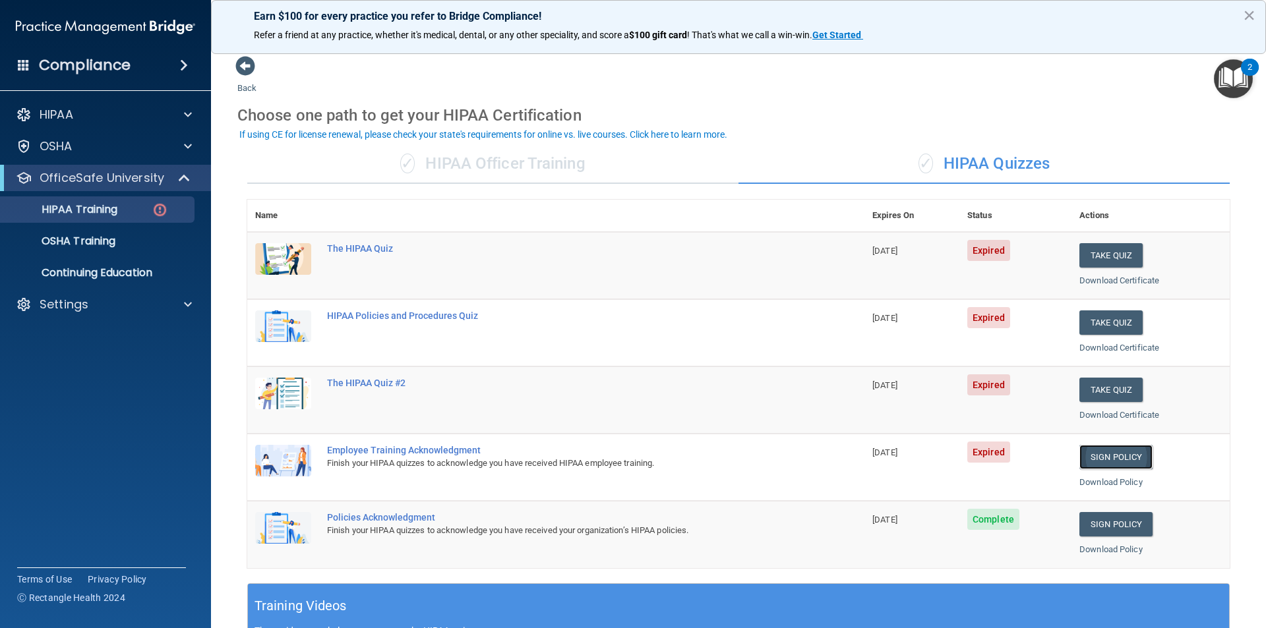
click at [1096, 458] on link "Sign Policy" at bounding box center [1116, 457] width 73 height 24
click at [1089, 253] on button "Take Quiz" at bounding box center [1111, 255] width 63 height 24
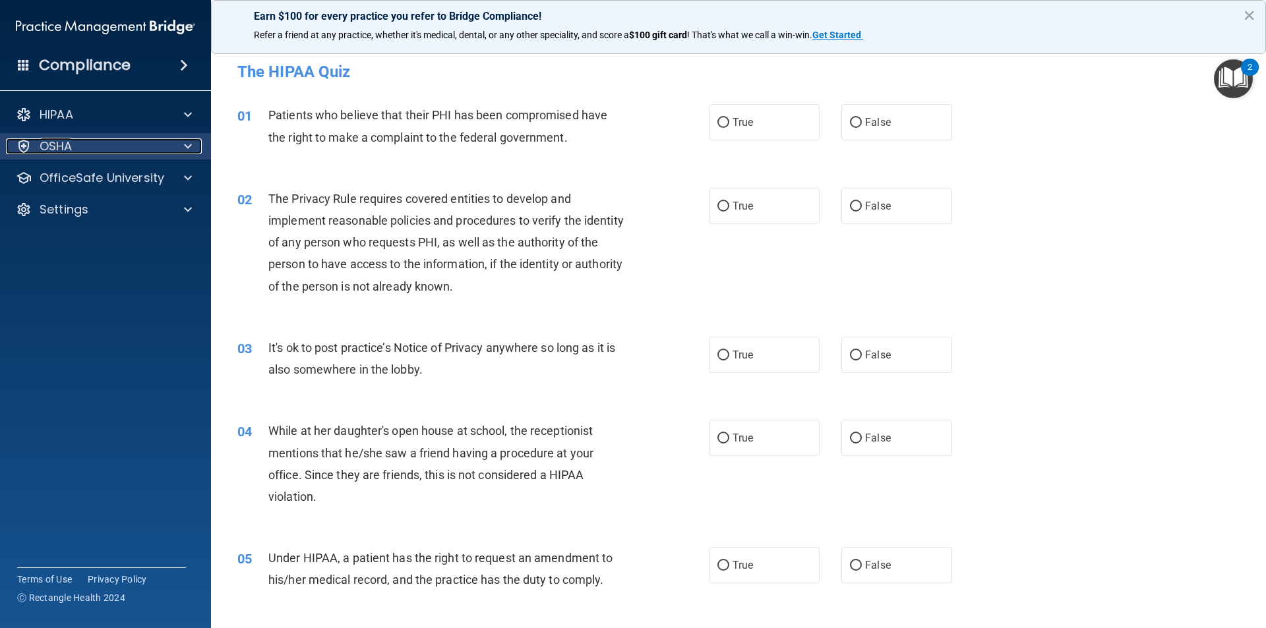
click at [88, 148] on div "OSHA" at bounding box center [88, 146] width 164 height 16
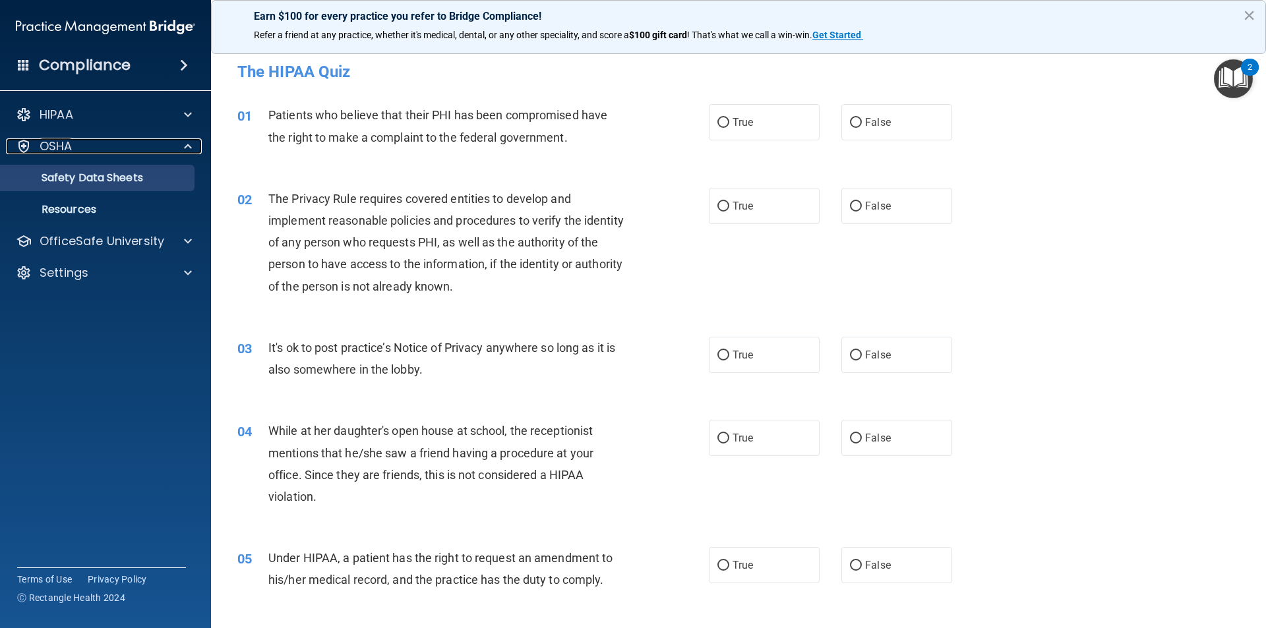
drag, startPoint x: 71, startPoint y: 146, endPoint x: 84, endPoint y: 171, distance: 28.9
click at [71, 147] on p "OSHA" at bounding box center [56, 146] width 33 height 16
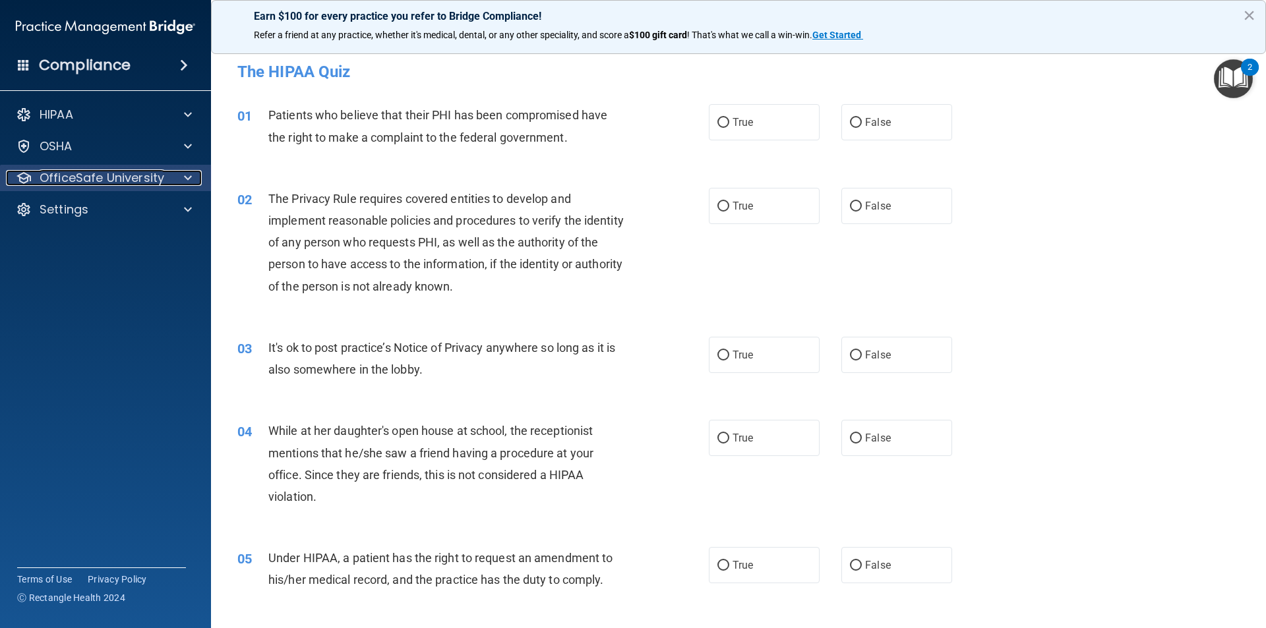
click at [130, 185] on p "OfficeSafe University" at bounding box center [102, 178] width 125 height 16
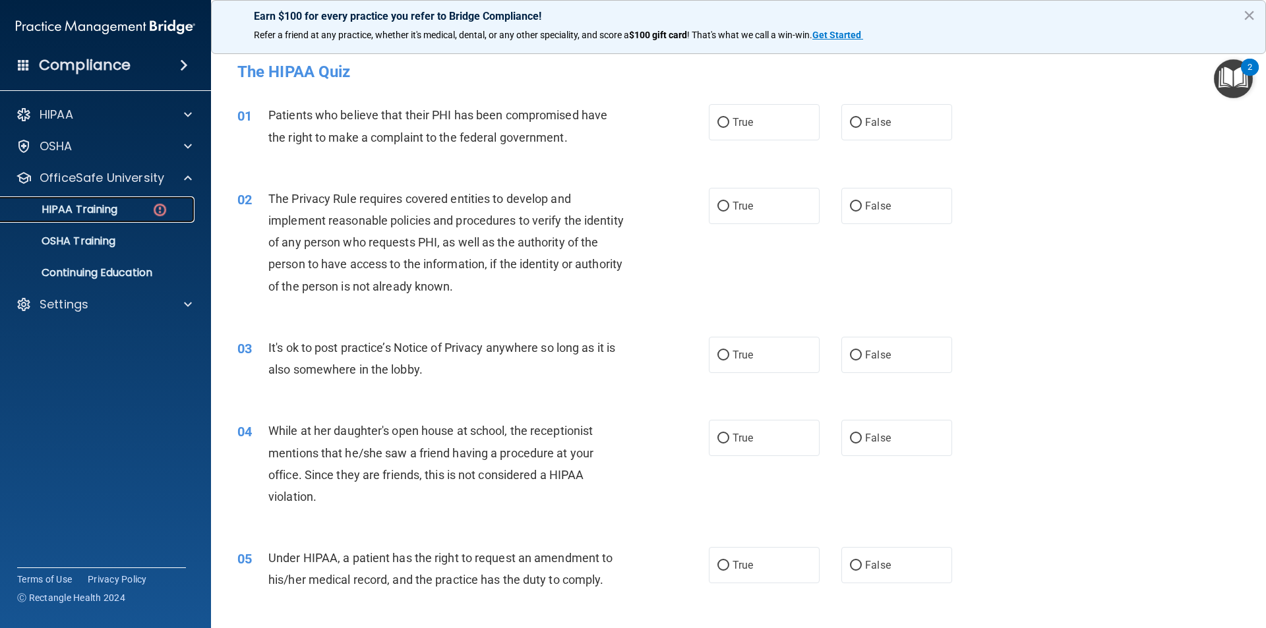
click at [93, 206] on p "HIPAA Training" at bounding box center [63, 209] width 109 height 13
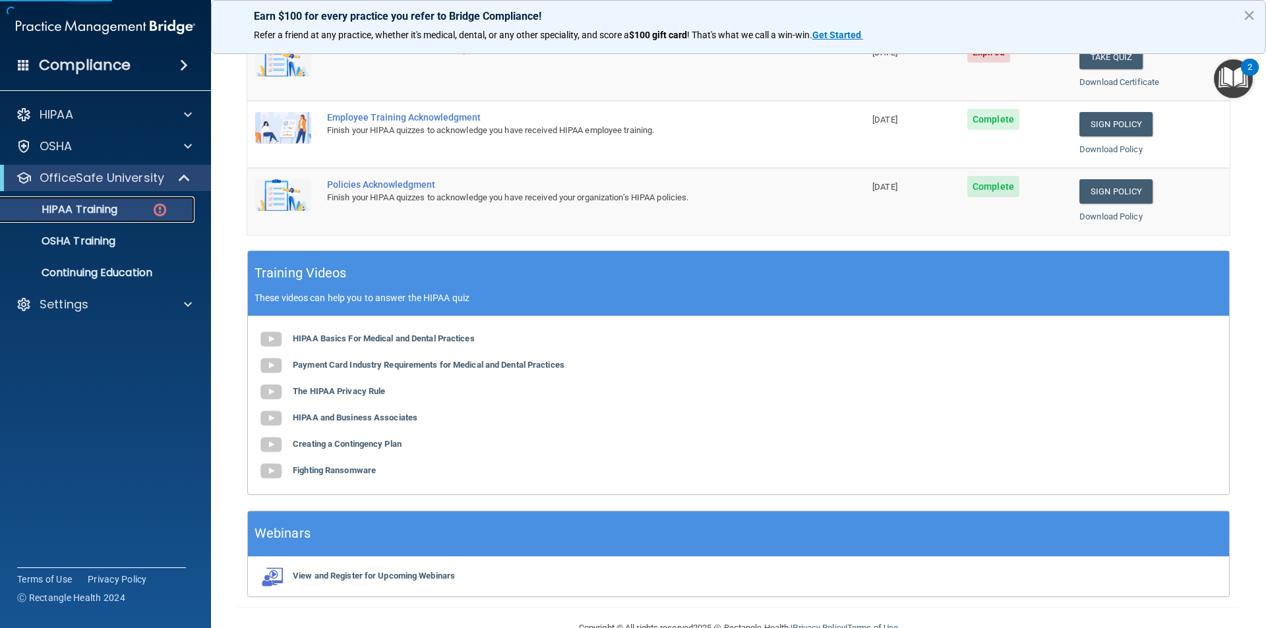
scroll to position [365, 0]
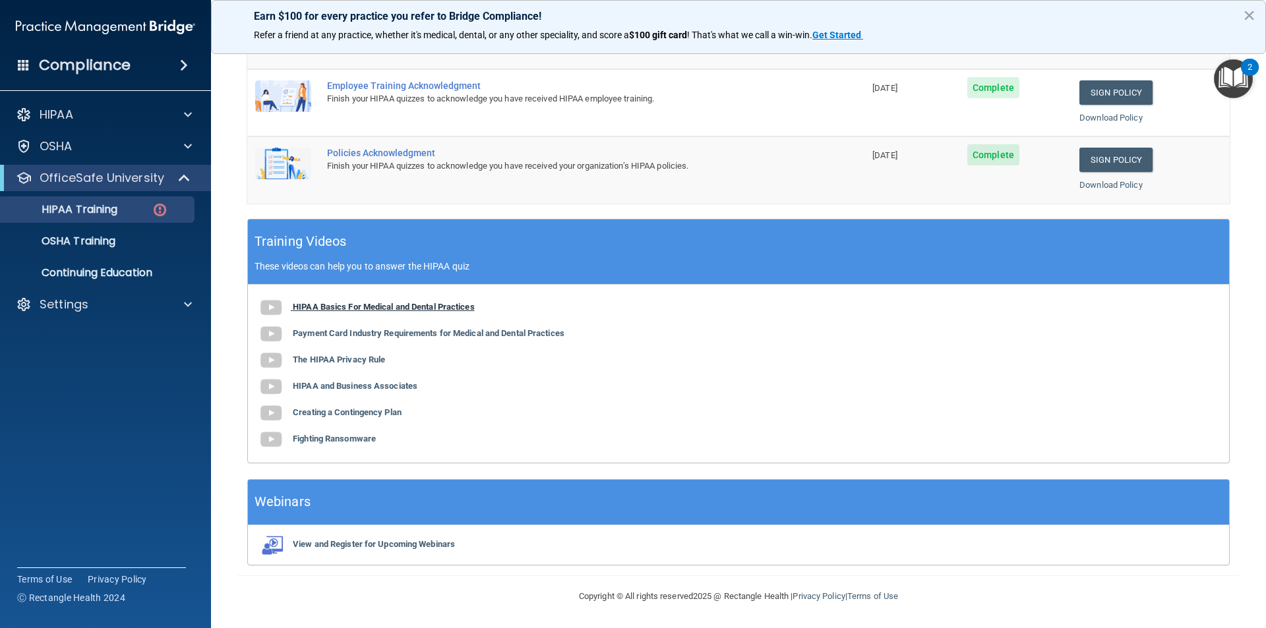
click at [275, 305] on img at bounding box center [271, 308] width 26 height 26
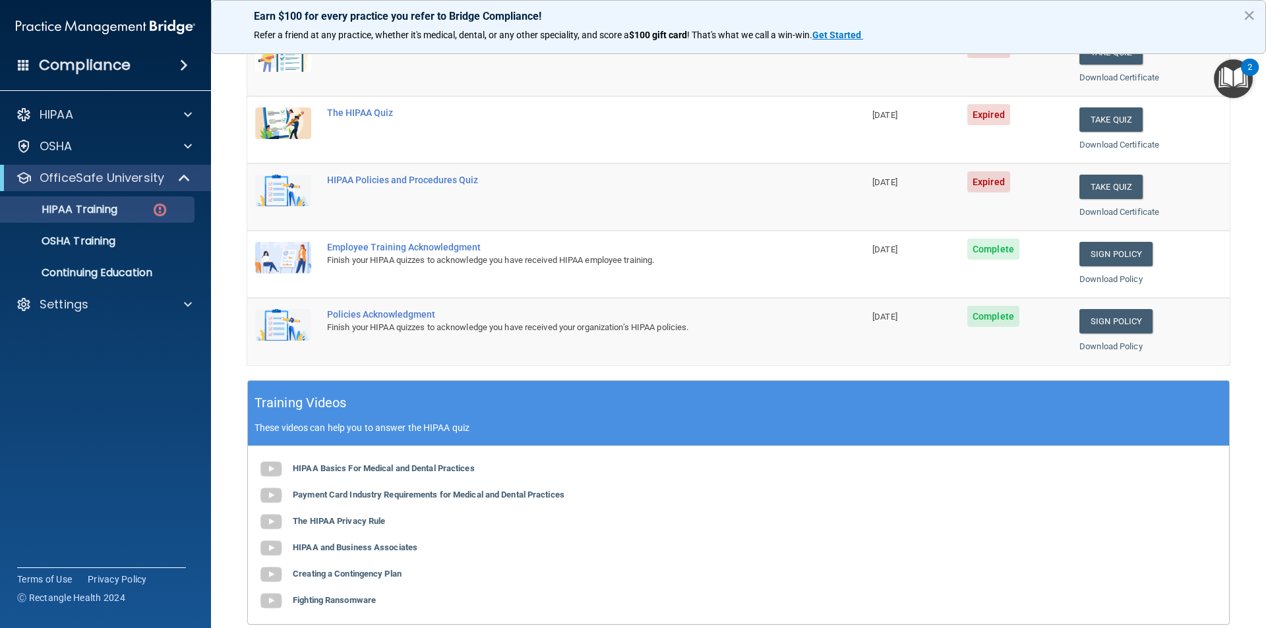
scroll to position [0, 0]
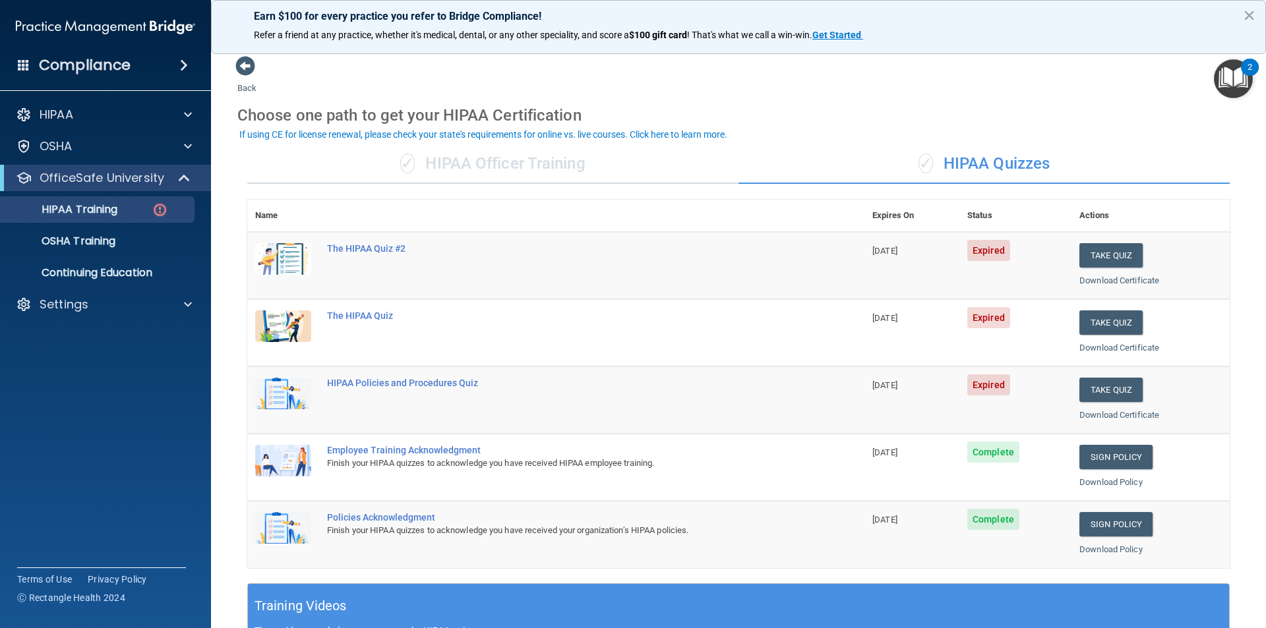
click at [363, 242] on td "The HIPAA Quiz #2" at bounding box center [591, 265] width 545 height 67
click at [363, 245] on div "The HIPAA Quiz #2" at bounding box center [563, 248] width 472 height 11
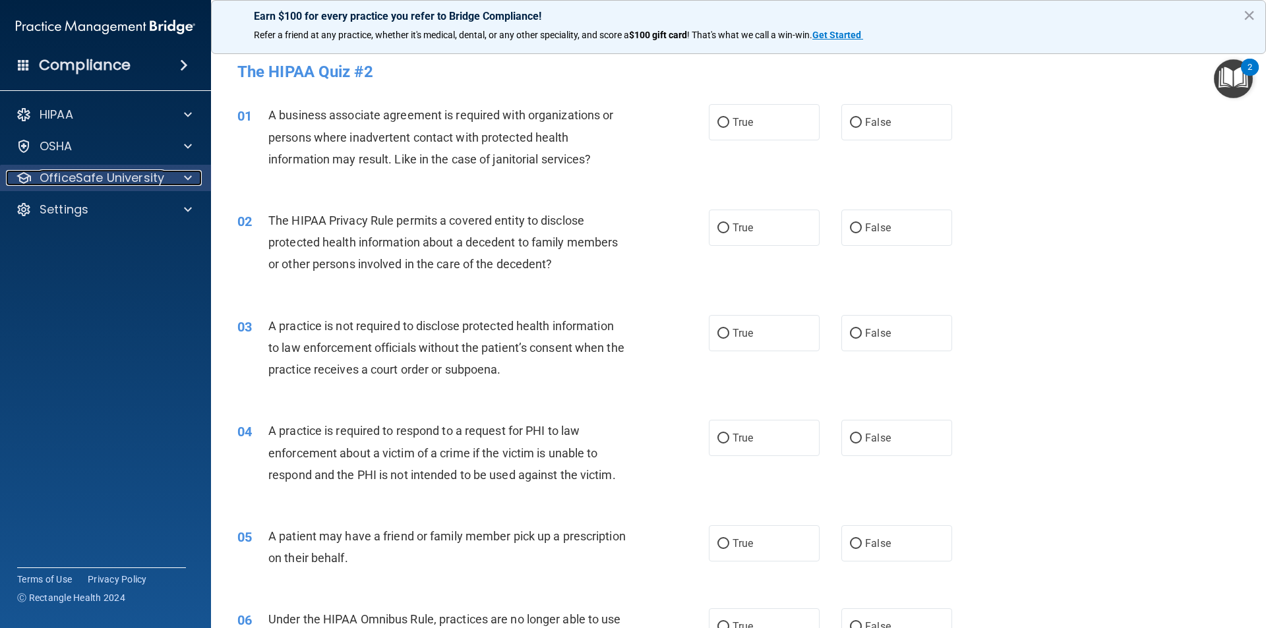
click at [79, 175] on p "OfficeSafe University" at bounding box center [102, 178] width 125 height 16
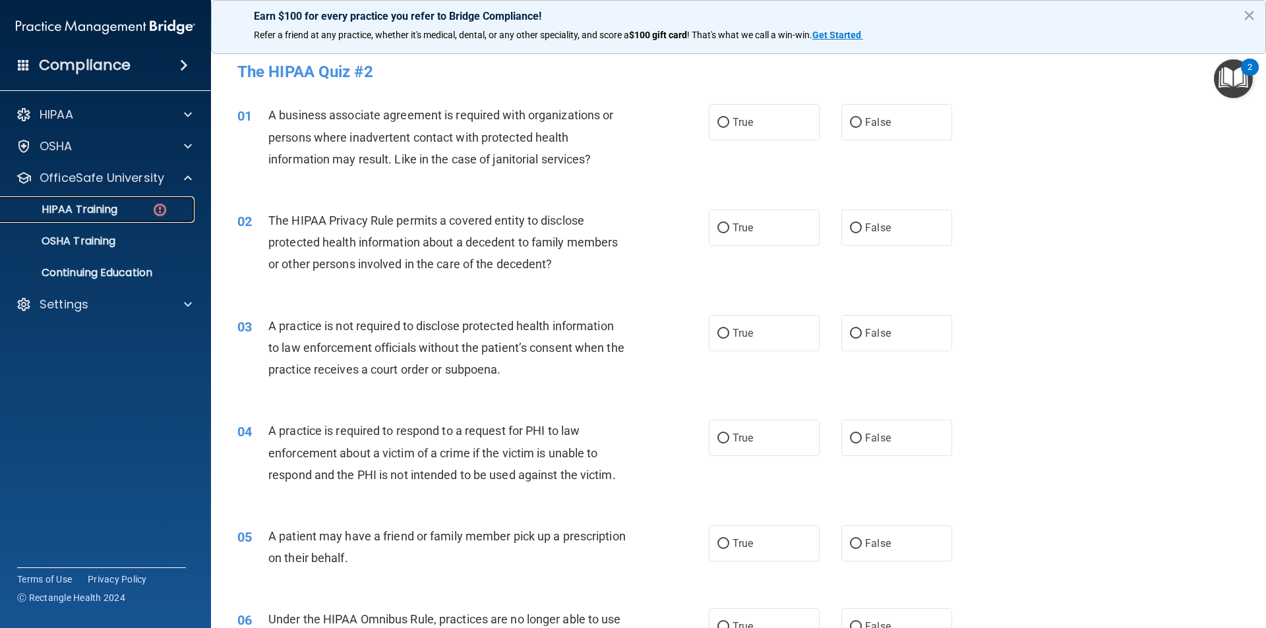
click at [82, 213] on p "HIPAA Training" at bounding box center [63, 209] width 109 height 13
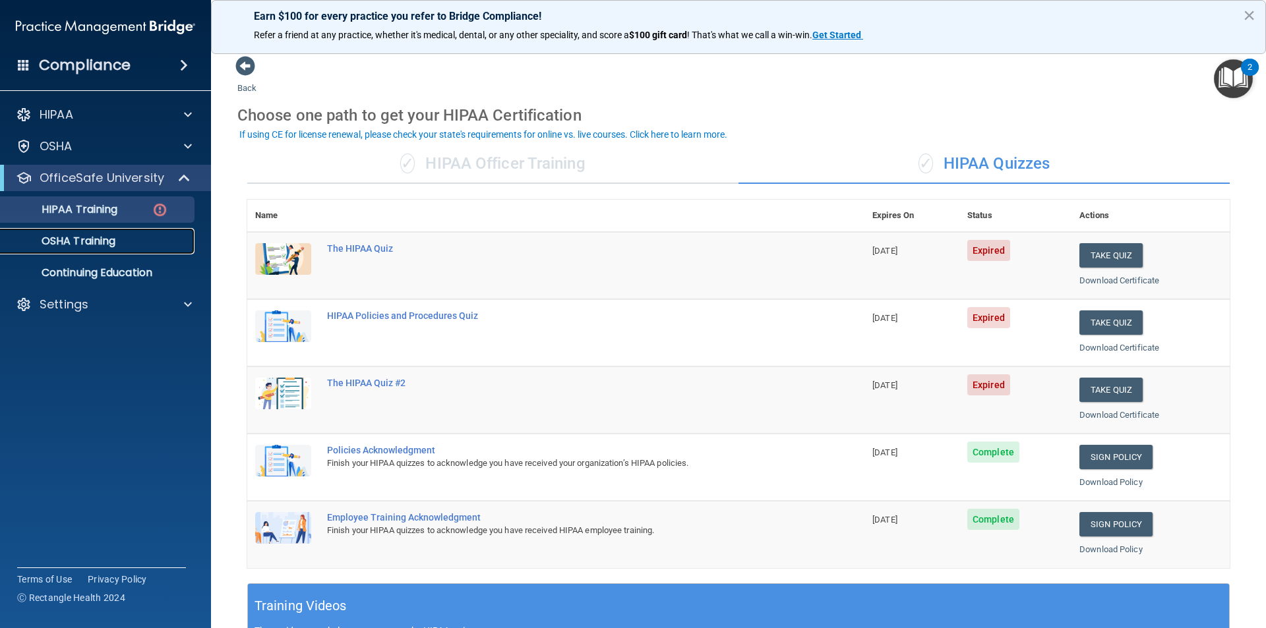
click at [87, 245] on p "OSHA Training" at bounding box center [62, 241] width 107 height 13
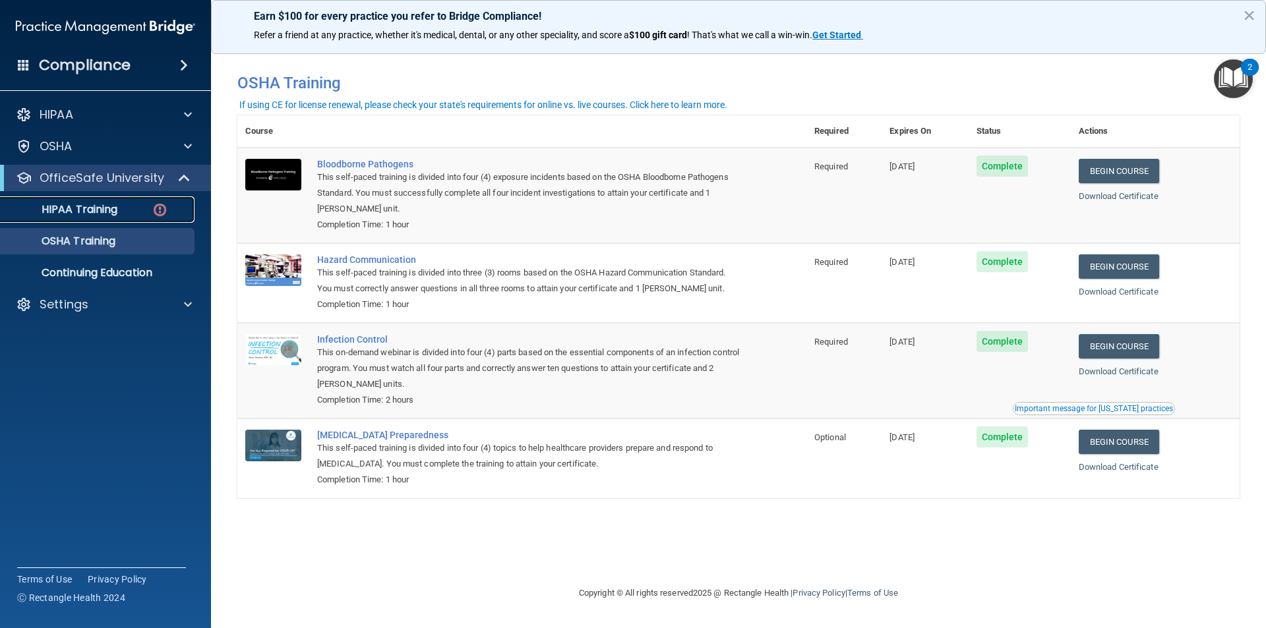
click at [88, 213] on p "HIPAA Training" at bounding box center [63, 209] width 109 height 13
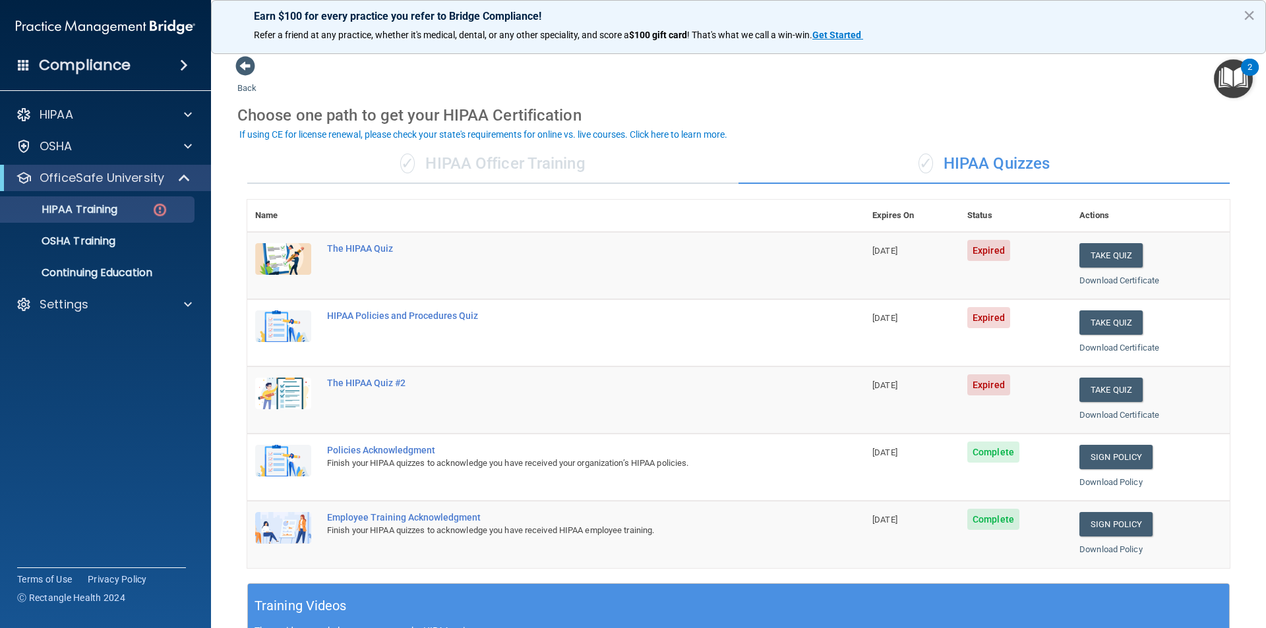
click at [527, 167] on div "✓ HIPAA Officer Training" at bounding box center [492, 164] width 491 height 40
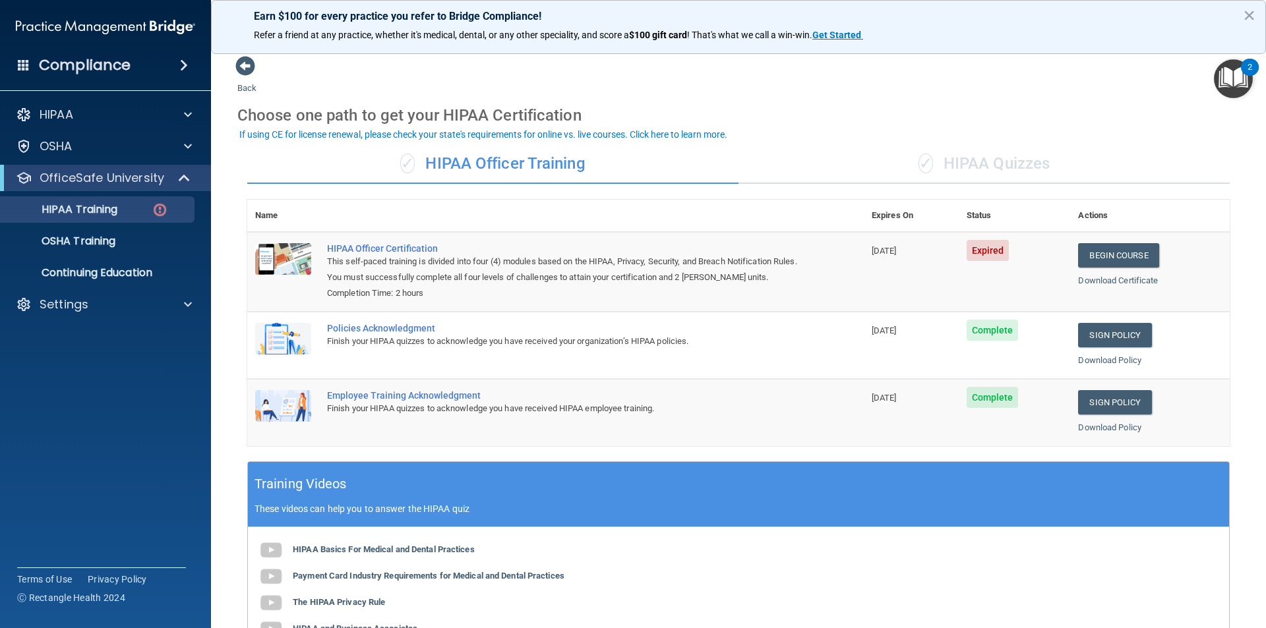
click at [967, 165] on div "✓ HIPAA Quizzes" at bounding box center [984, 164] width 491 height 40
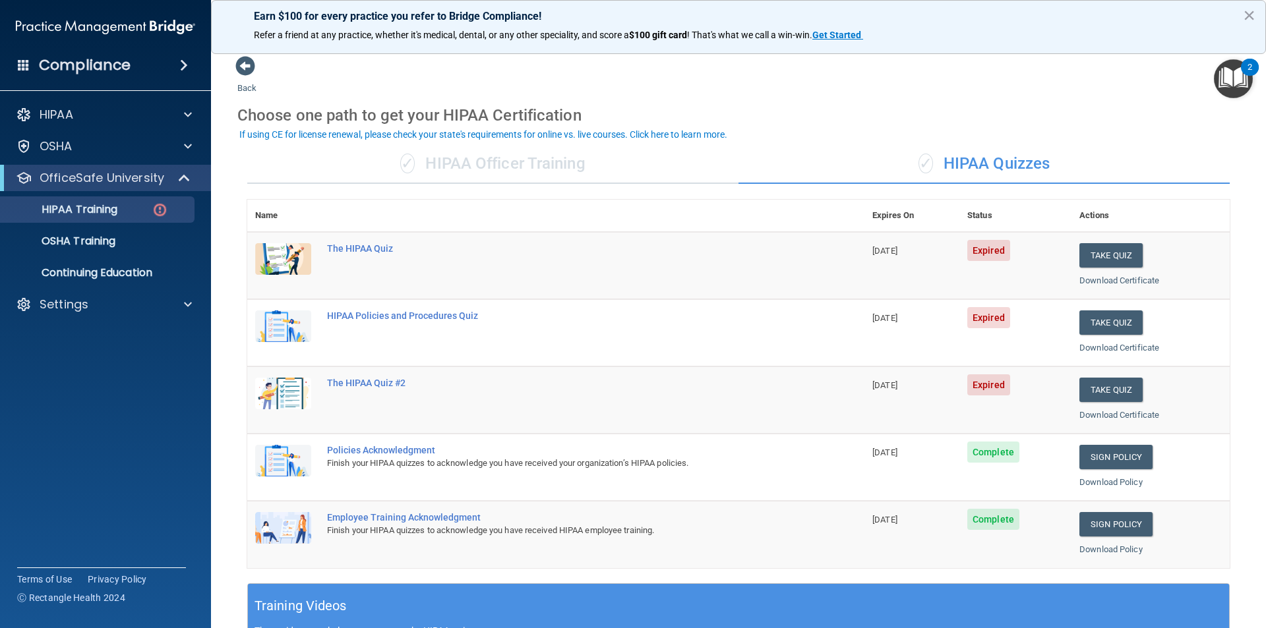
click at [440, 159] on div "✓ HIPAA Officer Training" at bounding box center [492, 164] width 491 height 40
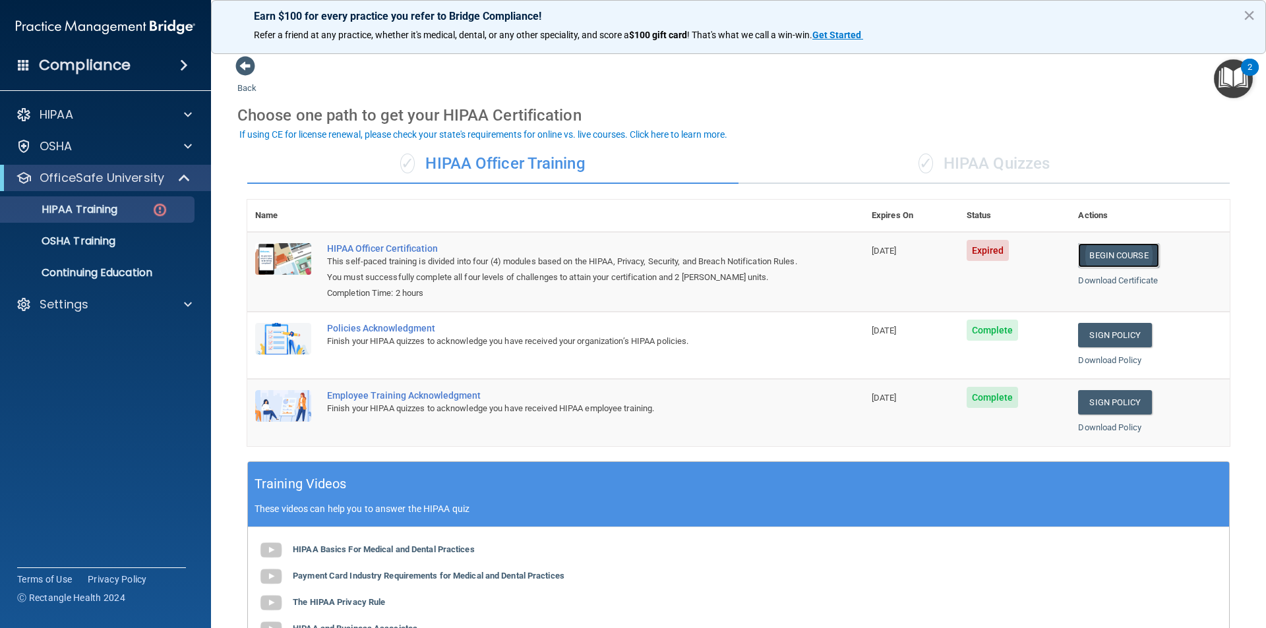
click at [1107, 255] on link "Begin Course" at bounding box center [1118, 255] width 80 height 24
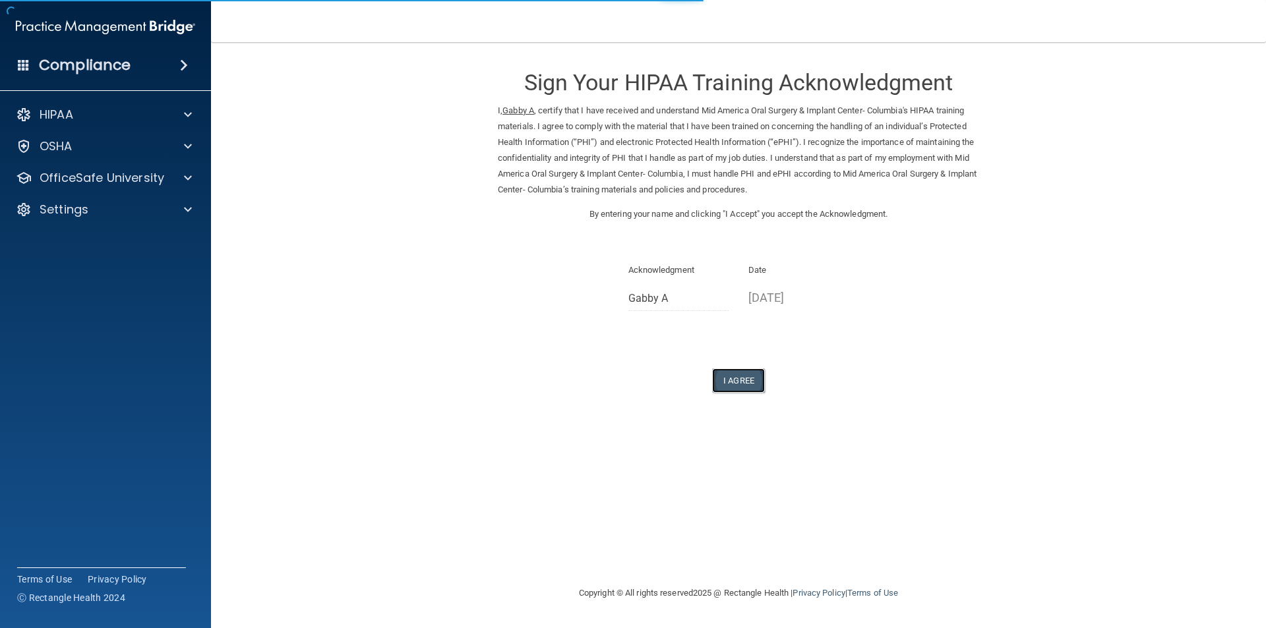
click at [733, 384] on button "I Agree" at bounding box center [738, 381] width 53 height 24
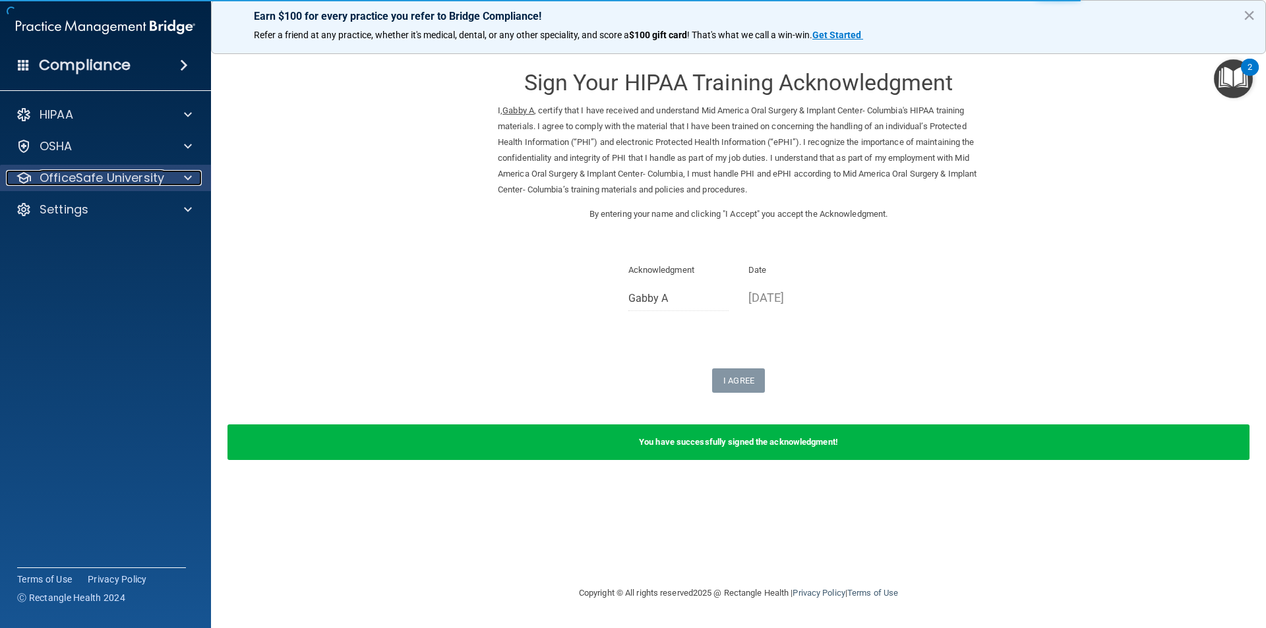
click at [106, 173] on p "OfficeSafe University" at bounding box center [102, 178] width 125 height 16
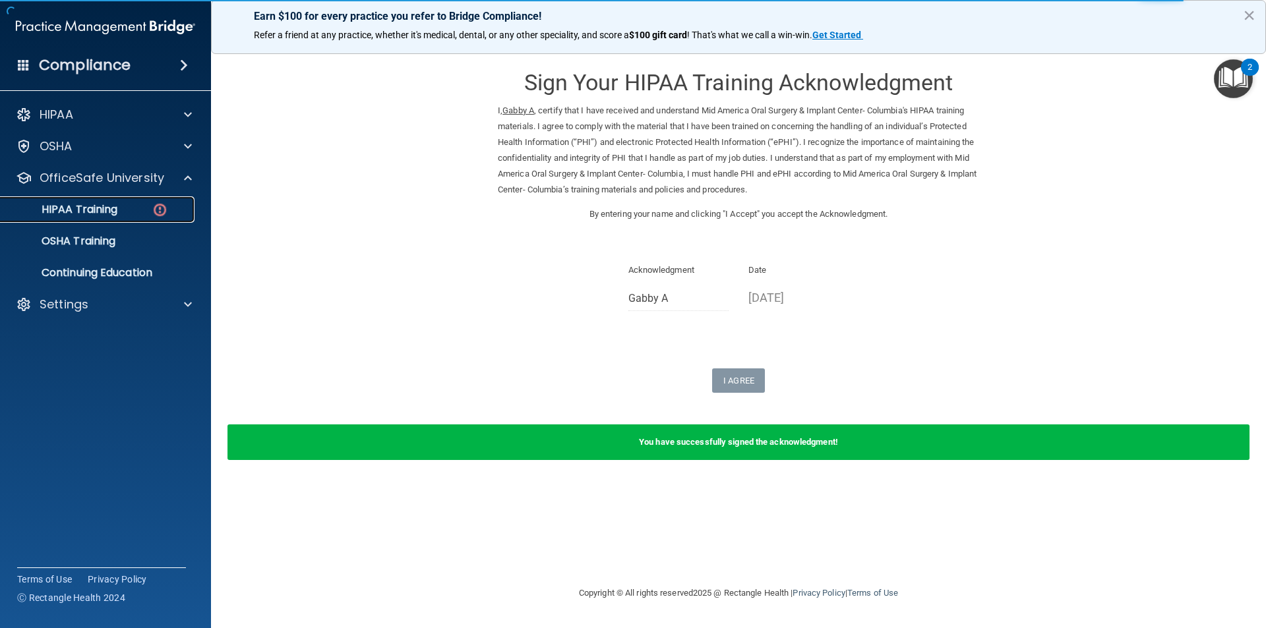
click at [106, 212] on p "HIPAA Training" at bounding box center [63, 209] width 109 height 13
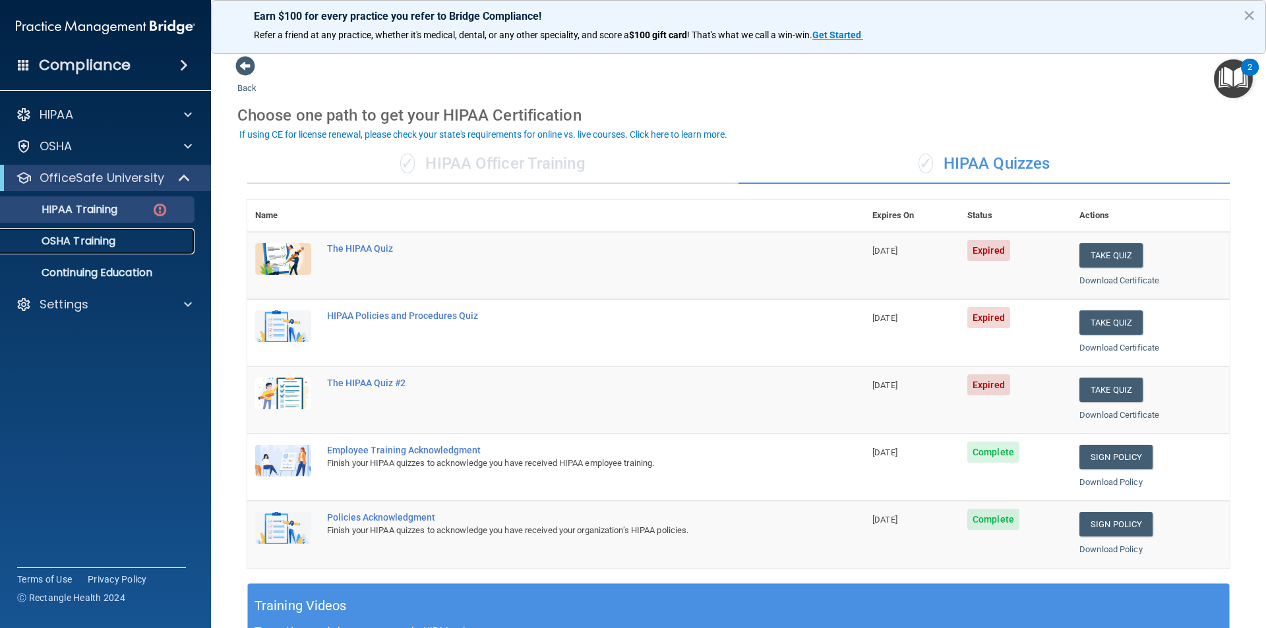
click at [119, 246] on div "OSHA Training" at bounding box center [99, 241] width 180 height 13
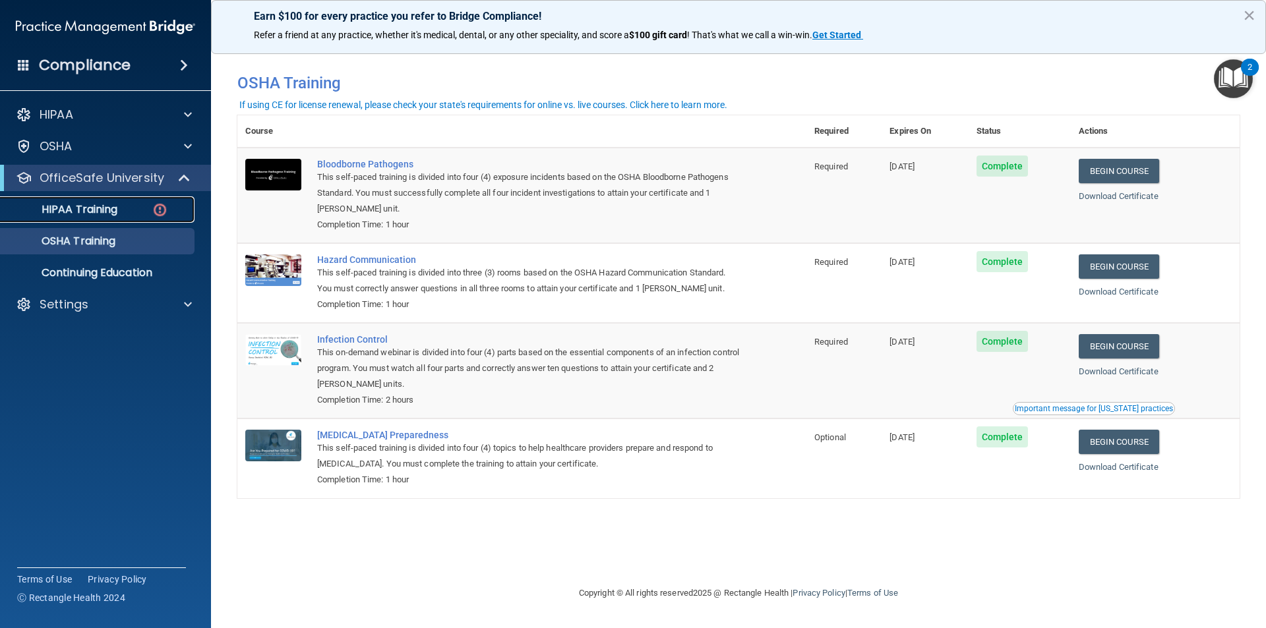
click at [116, 208] on p "HIPAA Training" at bounding box center [63, 209] width 109 height 13
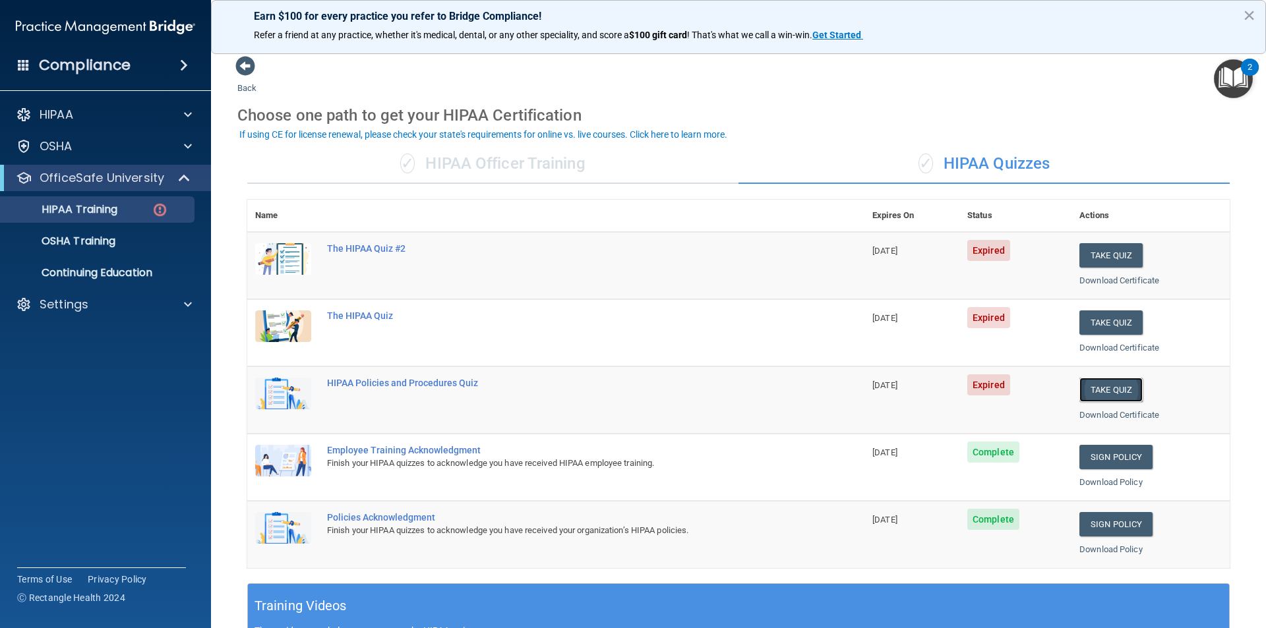
click at [1089, 386] on button "Take Quiz" at bounding box center [1111, 390] width 63 height 24
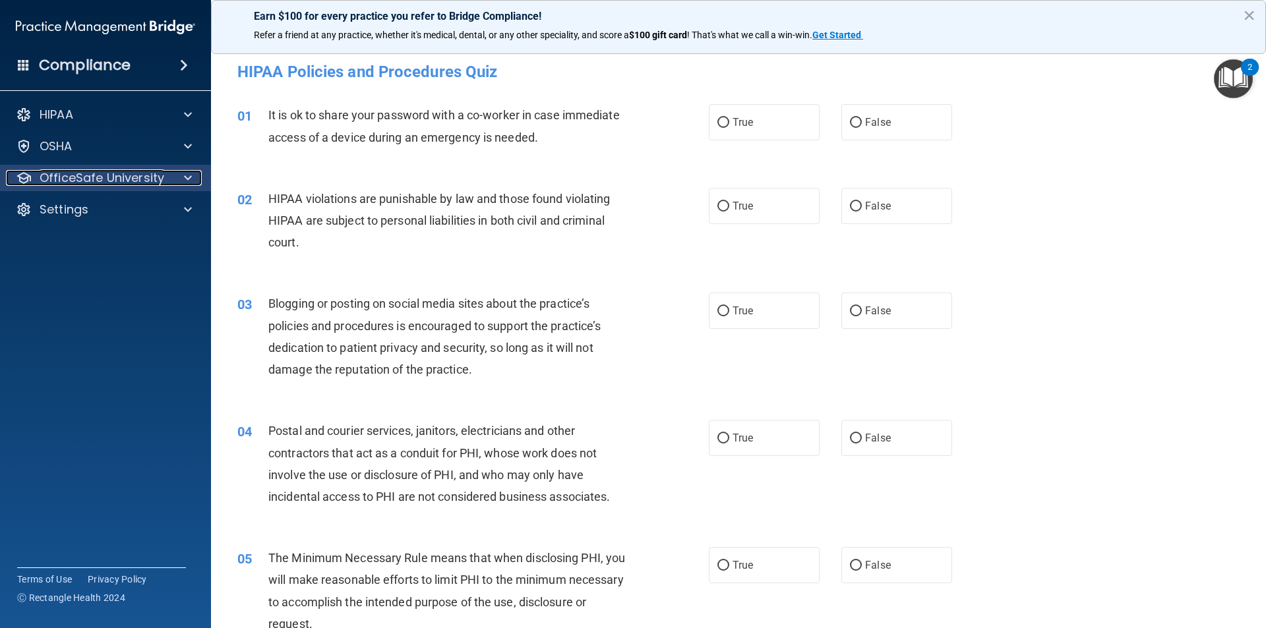
click at [104, 181] on p "OfficeSafe University" at bounding box center [102, 178] width 125 height 16
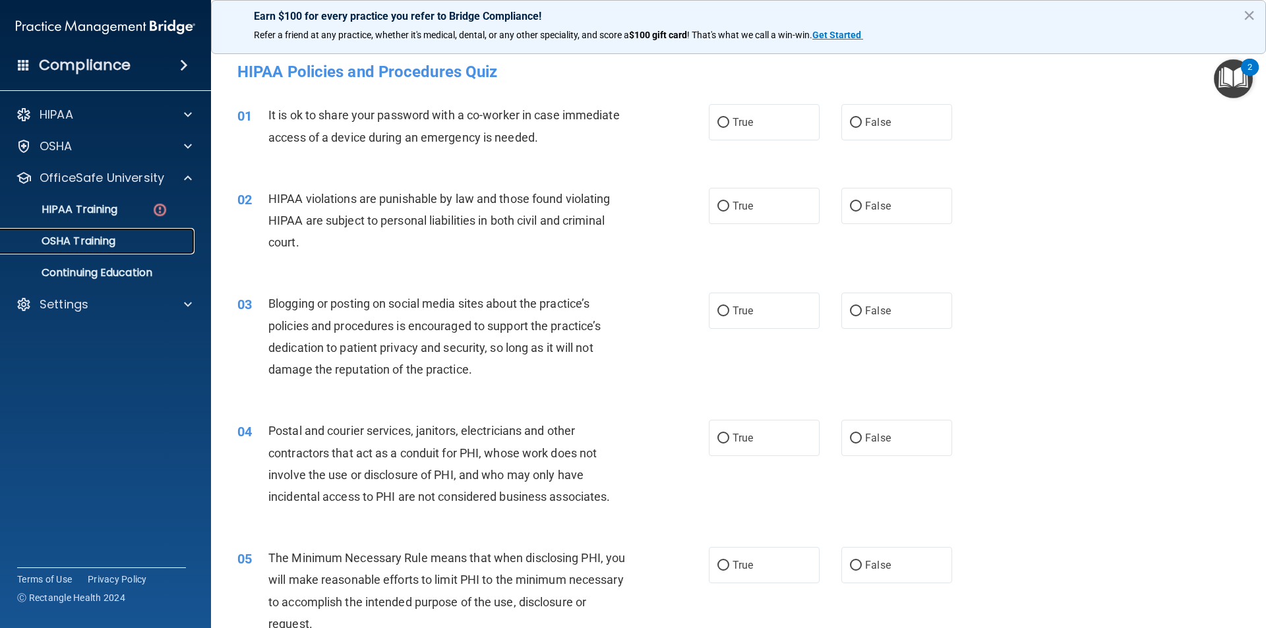
click at [85, 238] on p "OSHA Training" at bounding box center [62, 241] width 107 height 13
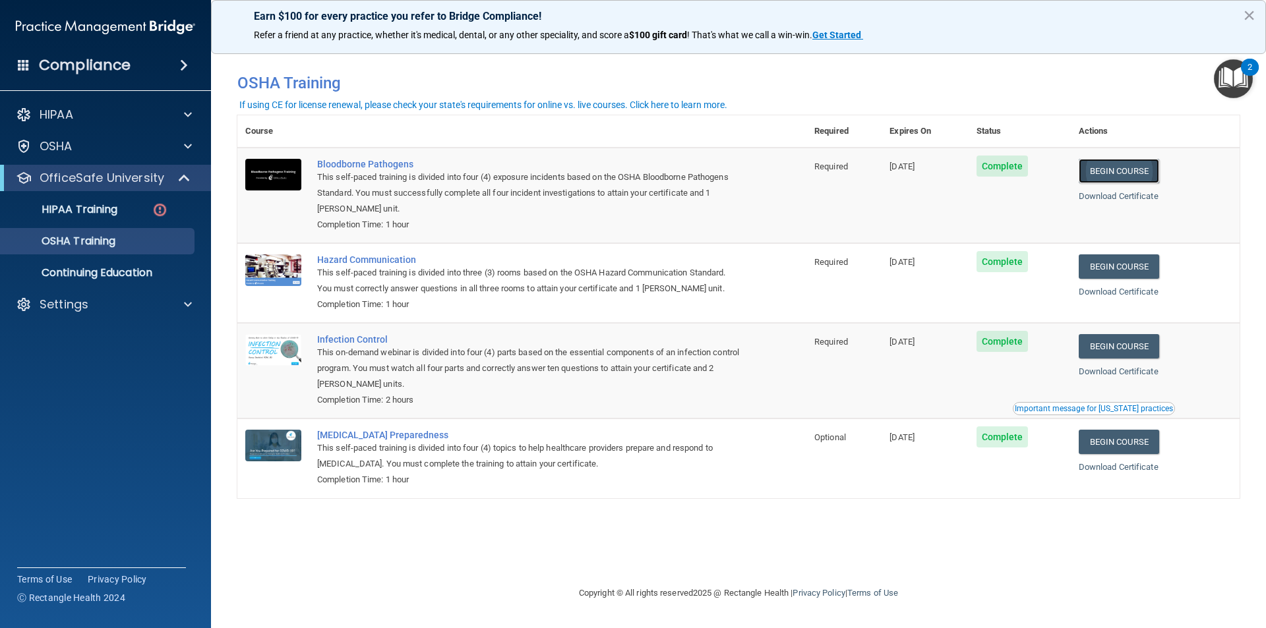
click at [1117, 173] on link "Begin Course" at bounding box center [1119, 171] width 80 height 24
